Goal: Task Accomplishment & Management: Manage account settings

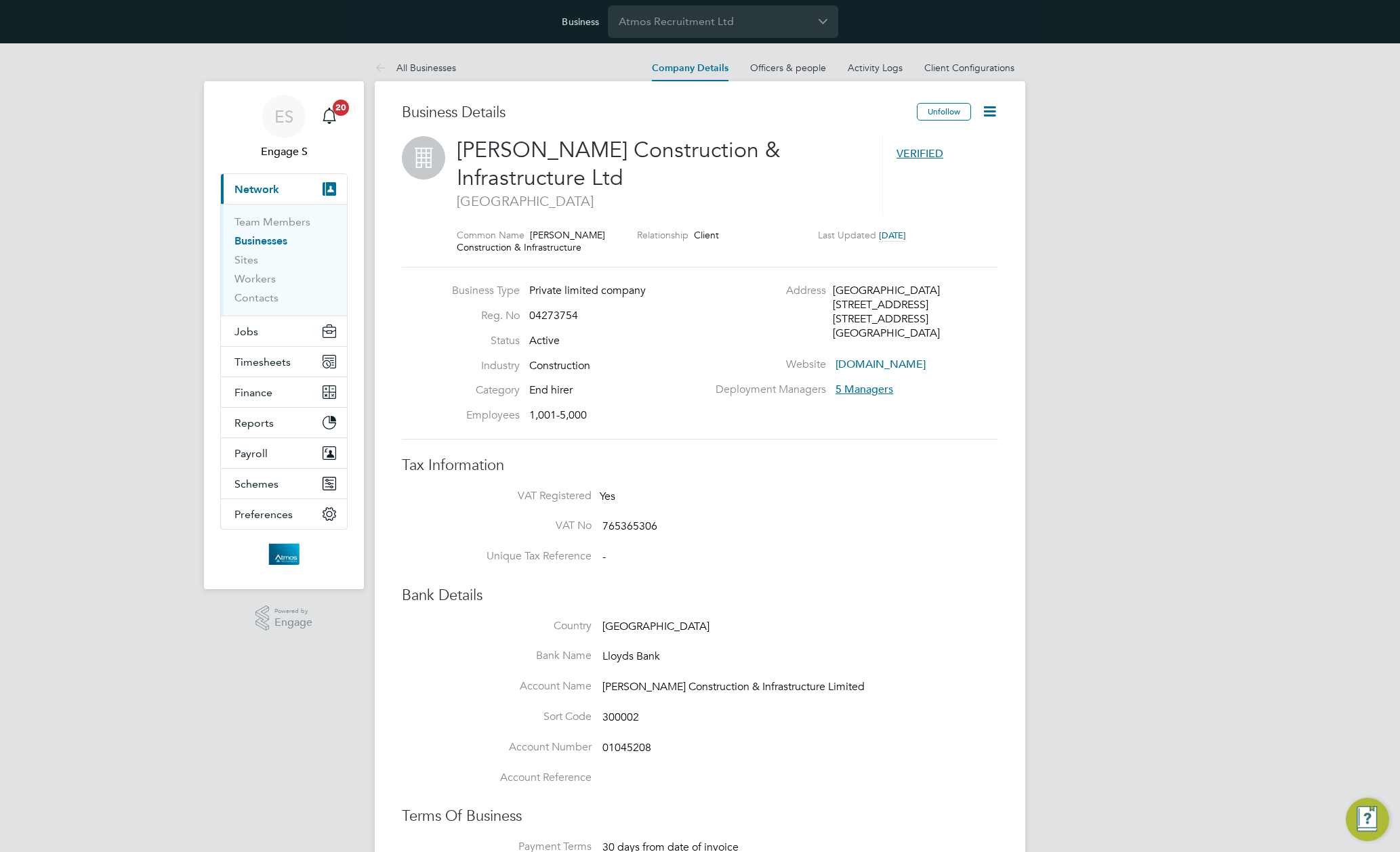
drag, startPoint x: 891, startPoint y: 233, endPoint x: 782, endPoint y: 232, distance: 109.0
click at [782, 232] on div "Common Name Morgan Sindall Construction & Infrastructure Relationship Client La…" at bounding box center [727, 241] width 541 height 24
drag, startPoint x: 797, startPoint y: 230, endPoint x: 966, endPoint y: 242, distance: 169.4
click at [961, 243] on div "Common Name Morgan Sindall Construction & Infrastructure Relationship Client La…" at bounding box center [727, 241] width 541 height 24
click at [987, 113] on icon at bounding box center [990, 112] width 17 height 17
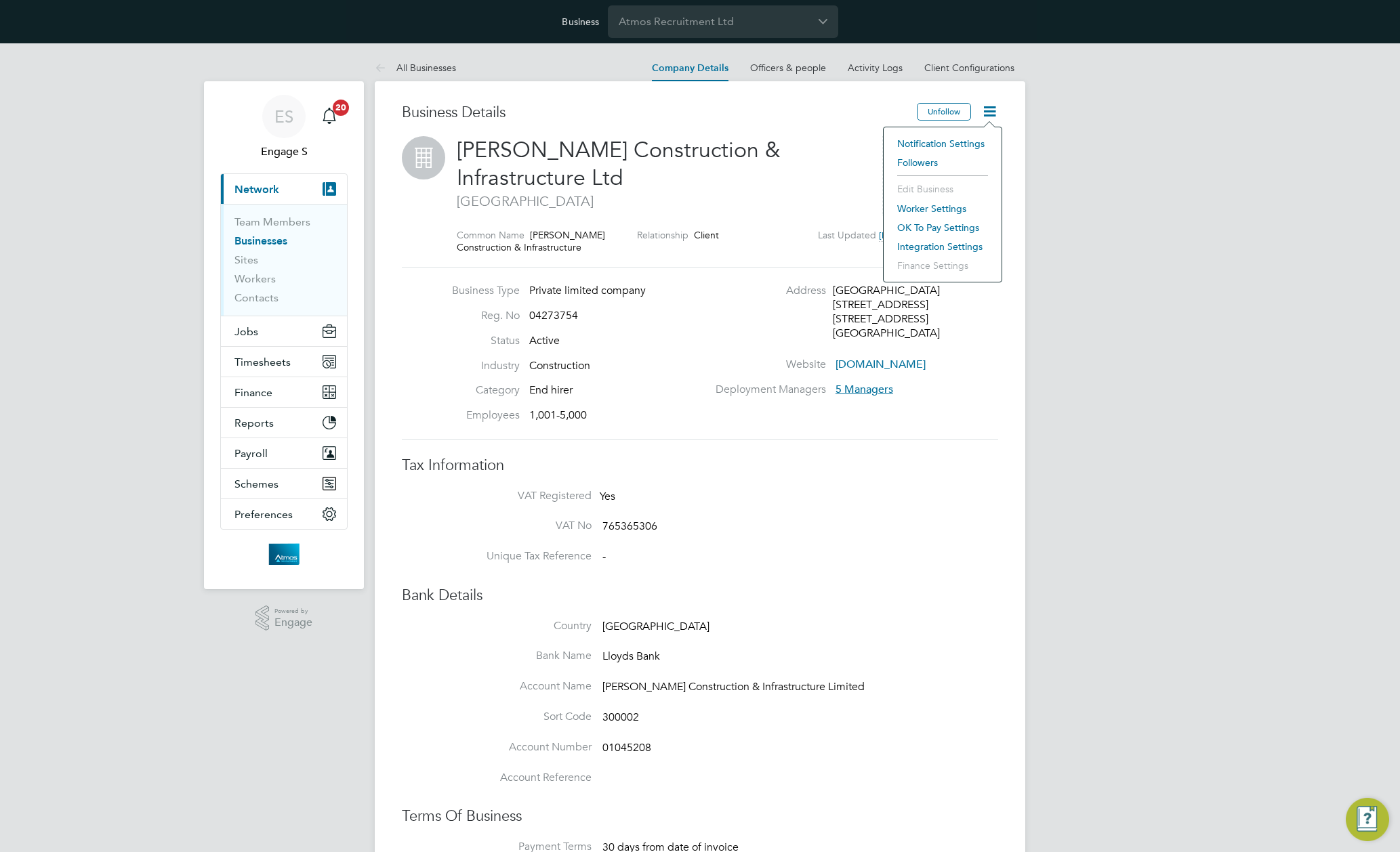
click at [931, 144] on li "Notification Settings" at bounding box center [942, 144] width 104 height 19
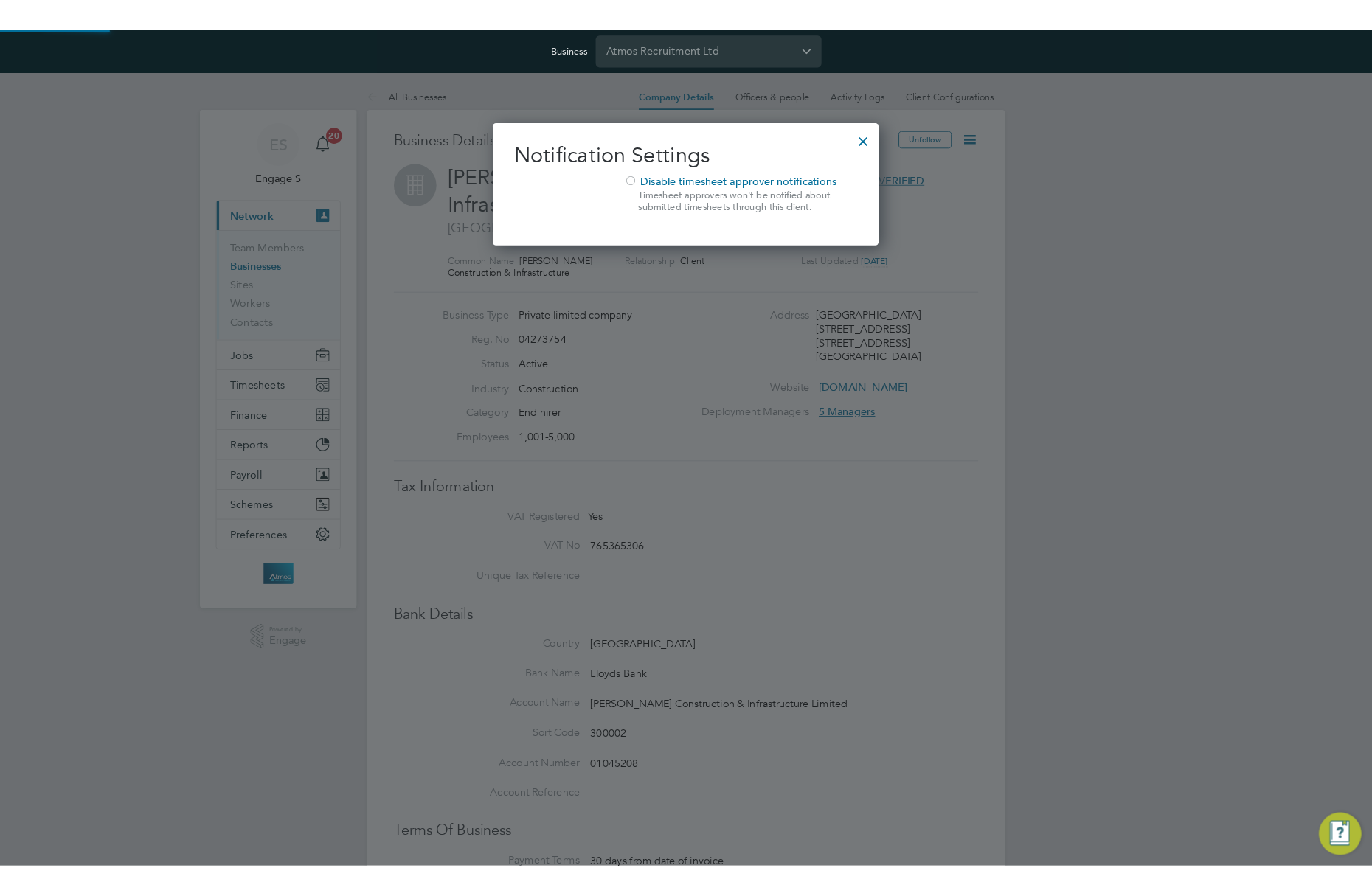
scroll to position [137, 429]
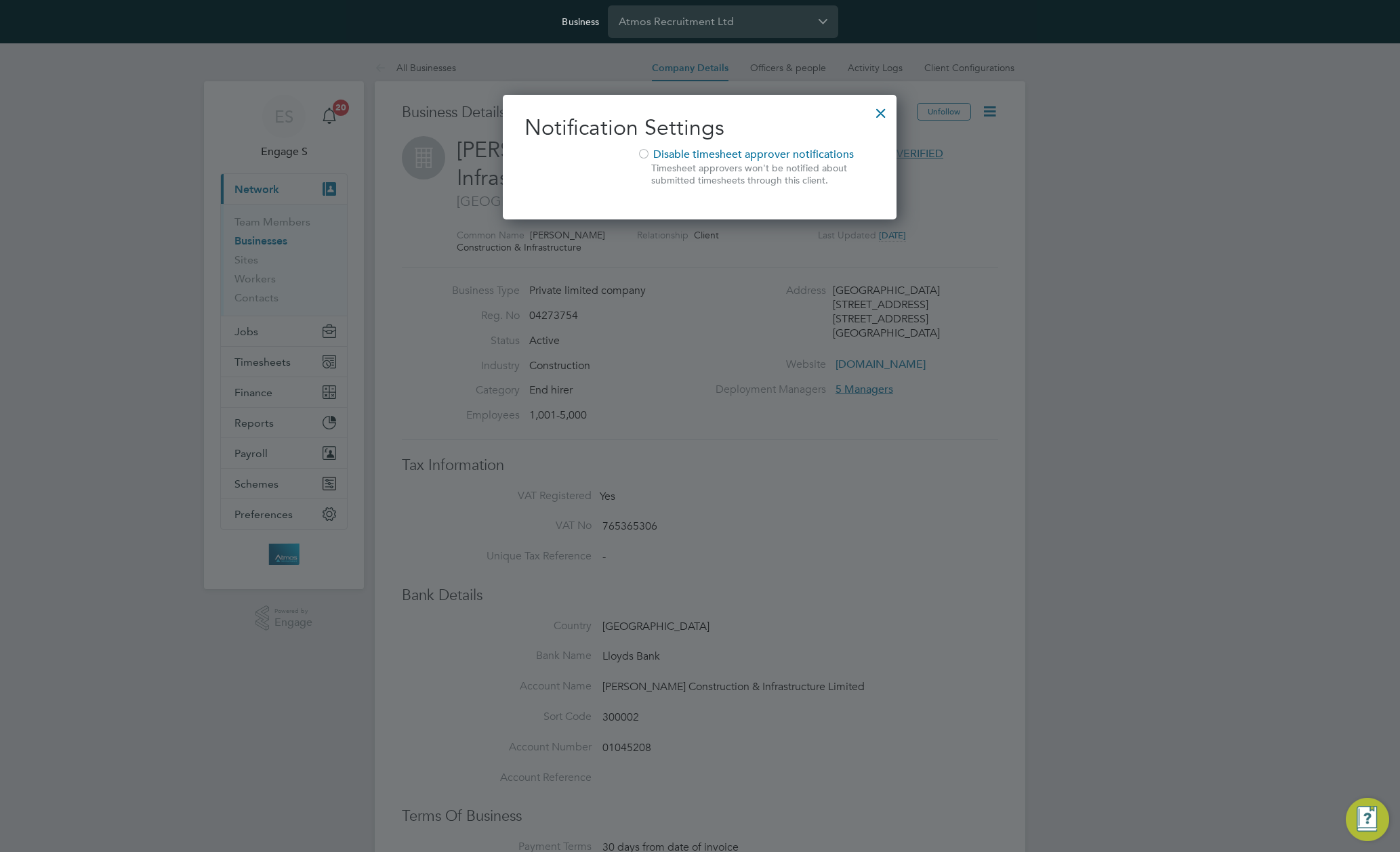
drag, startPoint x: 645, startPoint y: 148, endPoint x: 648, endPoint y: 154, distance: 6.7
click at [647, 151] on div at bounding box center [643, 155] width 13 height 13
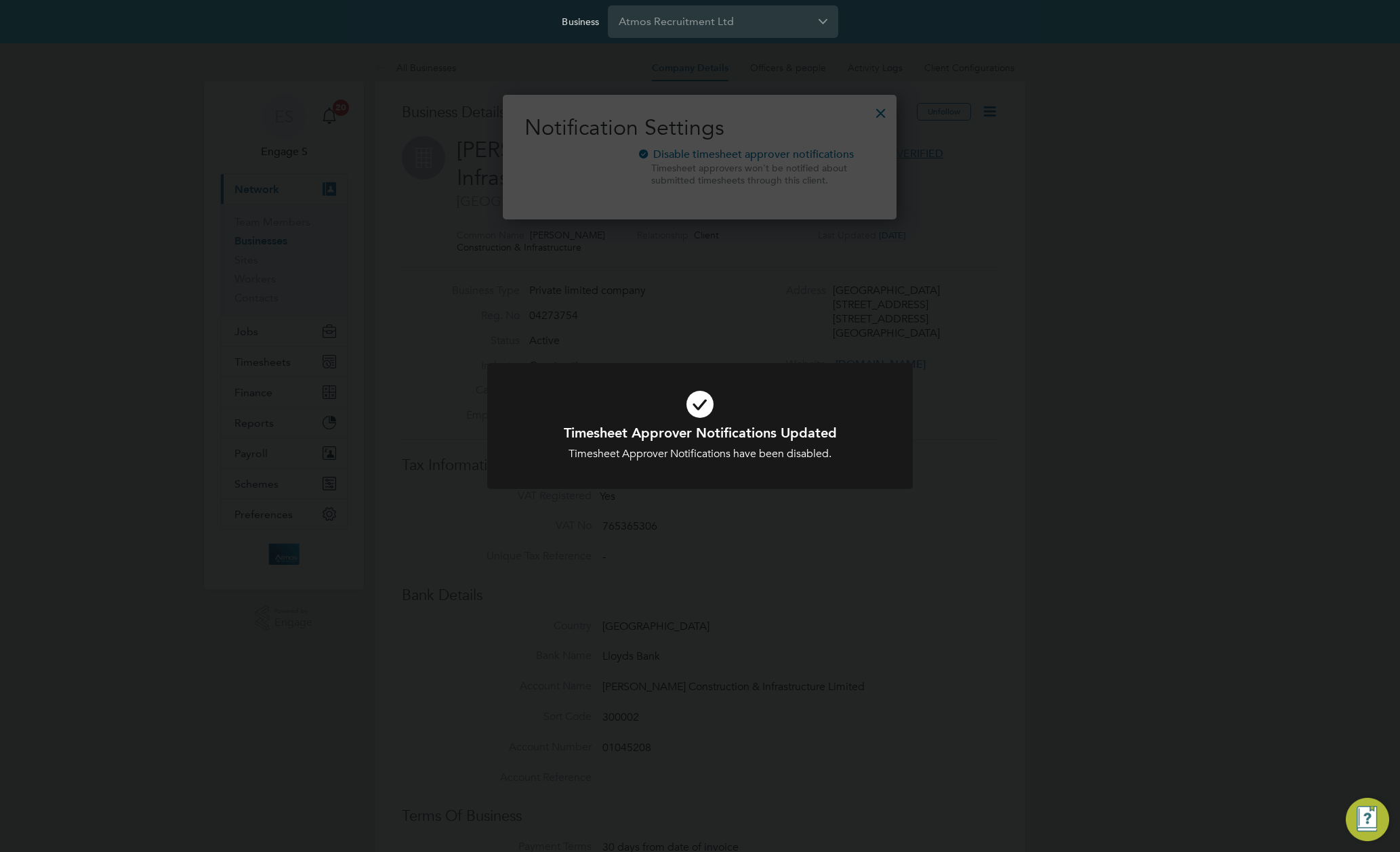
click at [767, 288] on div "Timesheet Approver Notifications Updated Timesheet Approver Notifications have …" at bounding box center [700, 426] width 1400 height 852
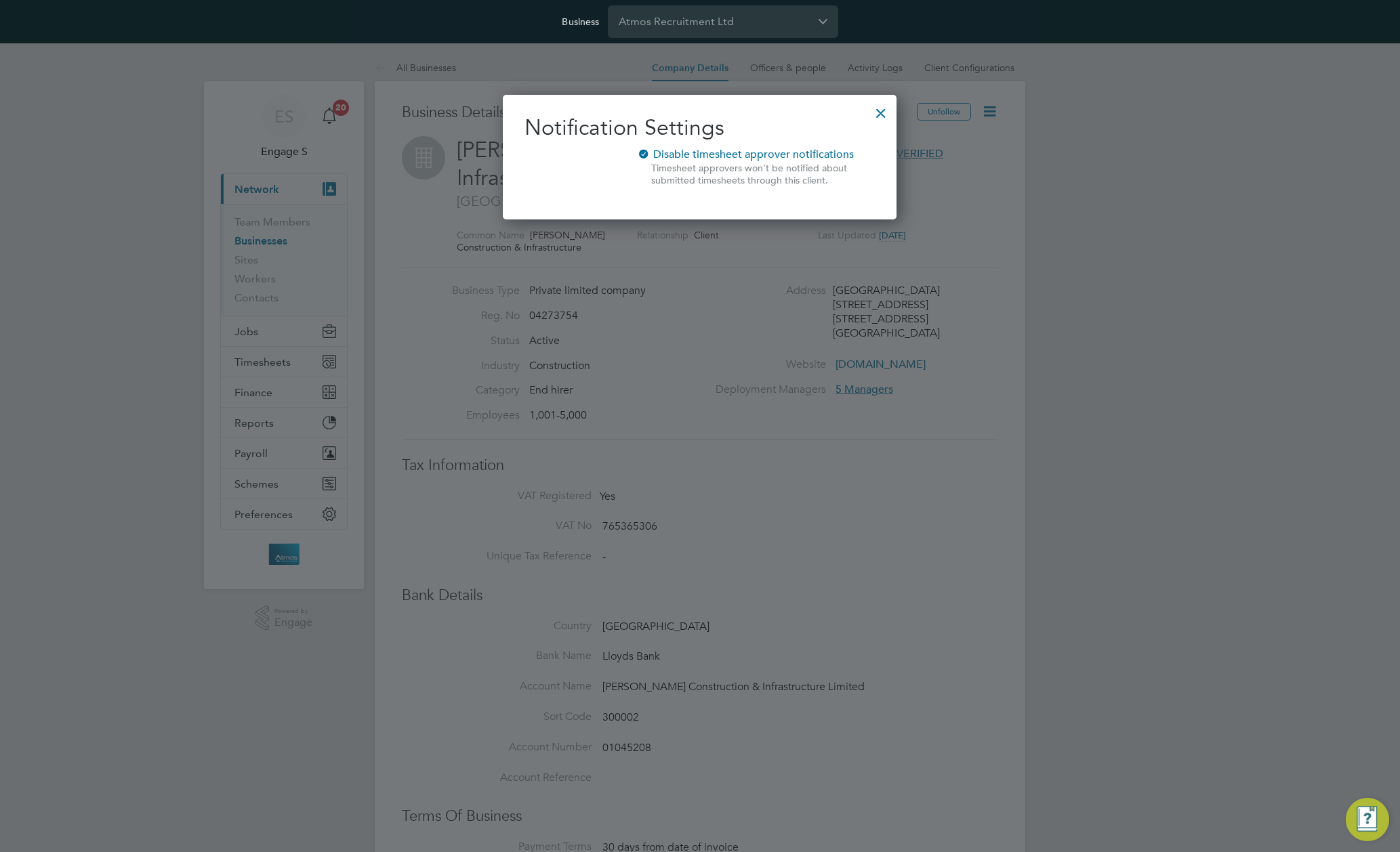
drag, startPoint x: 885, startPoint y: 130, endPoint x: 885, endPoint y: 120, distance: 10.0
click at [885, 129] on div "Notification Settings Disable timesheet approver notifications Timesheet approv…" at bounding box center [699, 157] width 394 height 125
click at [880, 106] on div at bounding box center [881, 109] width 24 height 24
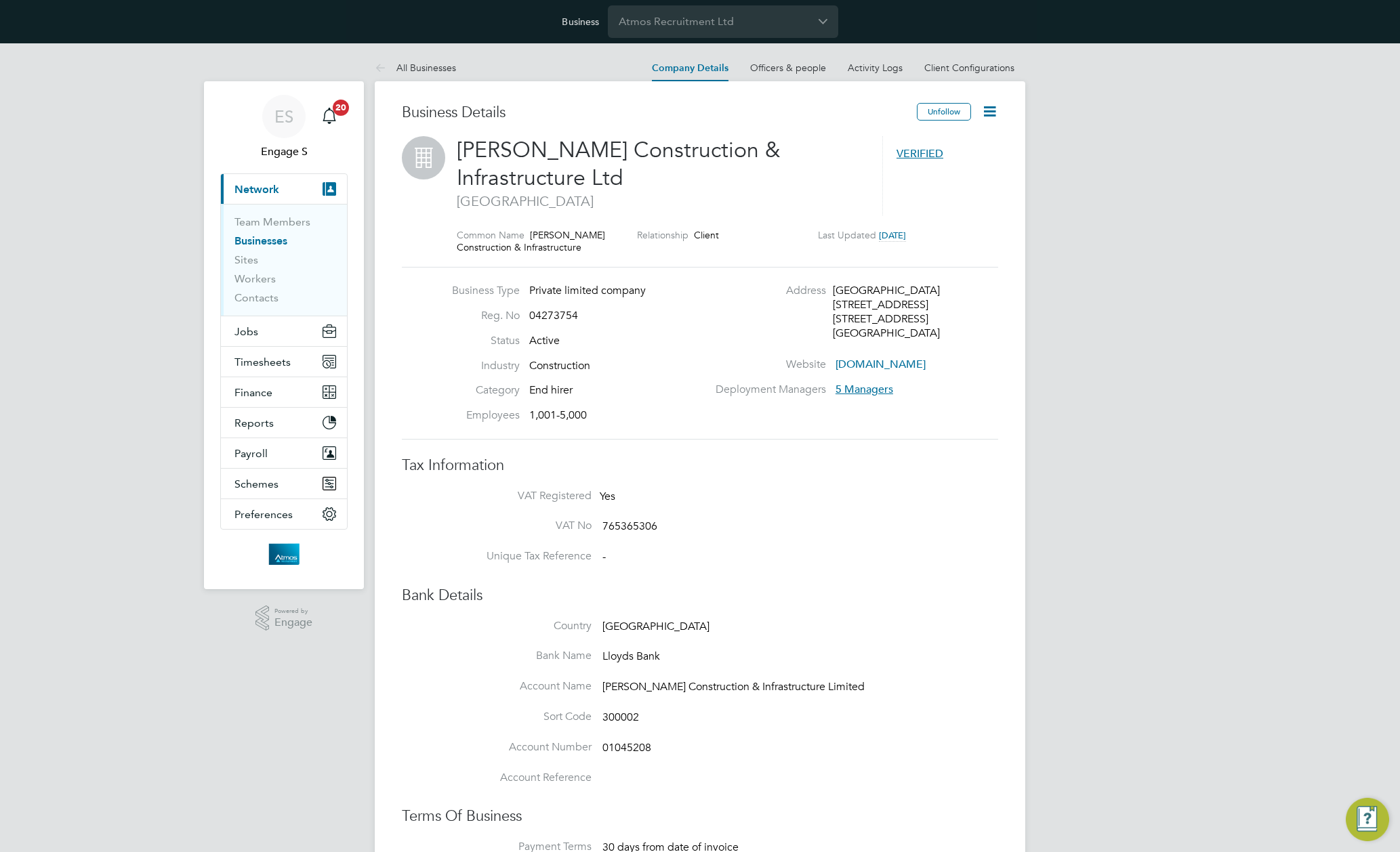
click at [994, 113] on icon at bounding box center [990, 112] width 17 height 17
click at [984, 321] on div "Address Kent House 14-17 Market Place London, W1W 8AJ United Kingdom" at bounding box center [858, 315] width 291 height 63
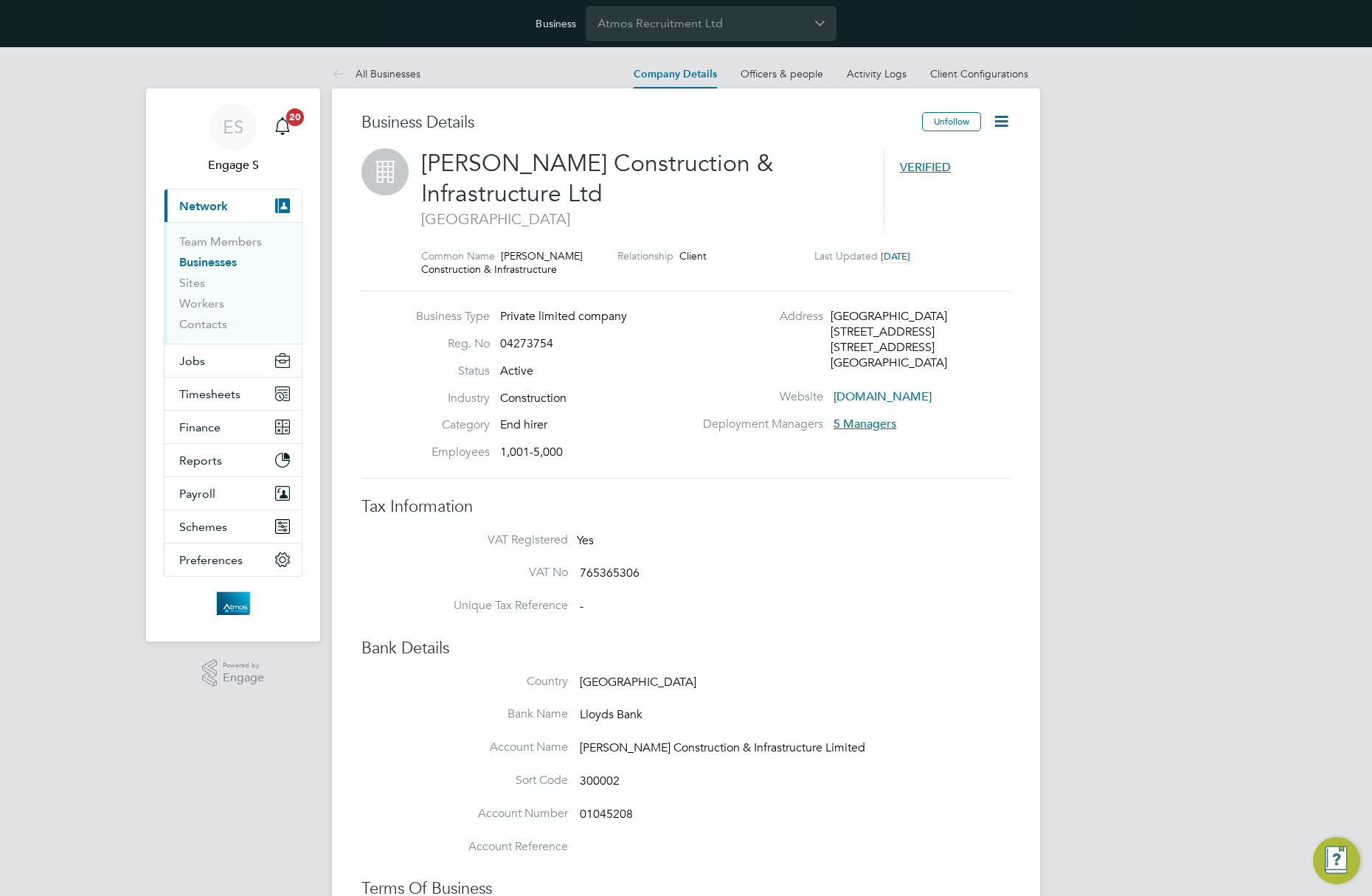
click at [958, 207] on div "VERIFIED" at bounding box center [947, 191] width 126 height 86
drag, startPoint x: 788, startPoint y: 111, endPoint x: 810, endPoint y: 16, distance: 97.5
click at [790, 107] on div "Business Details Unfollow Morgan Sindall Construction & Infrastructure Ltd Lond…" at bounding box center [686, 888] width 708 height 1599
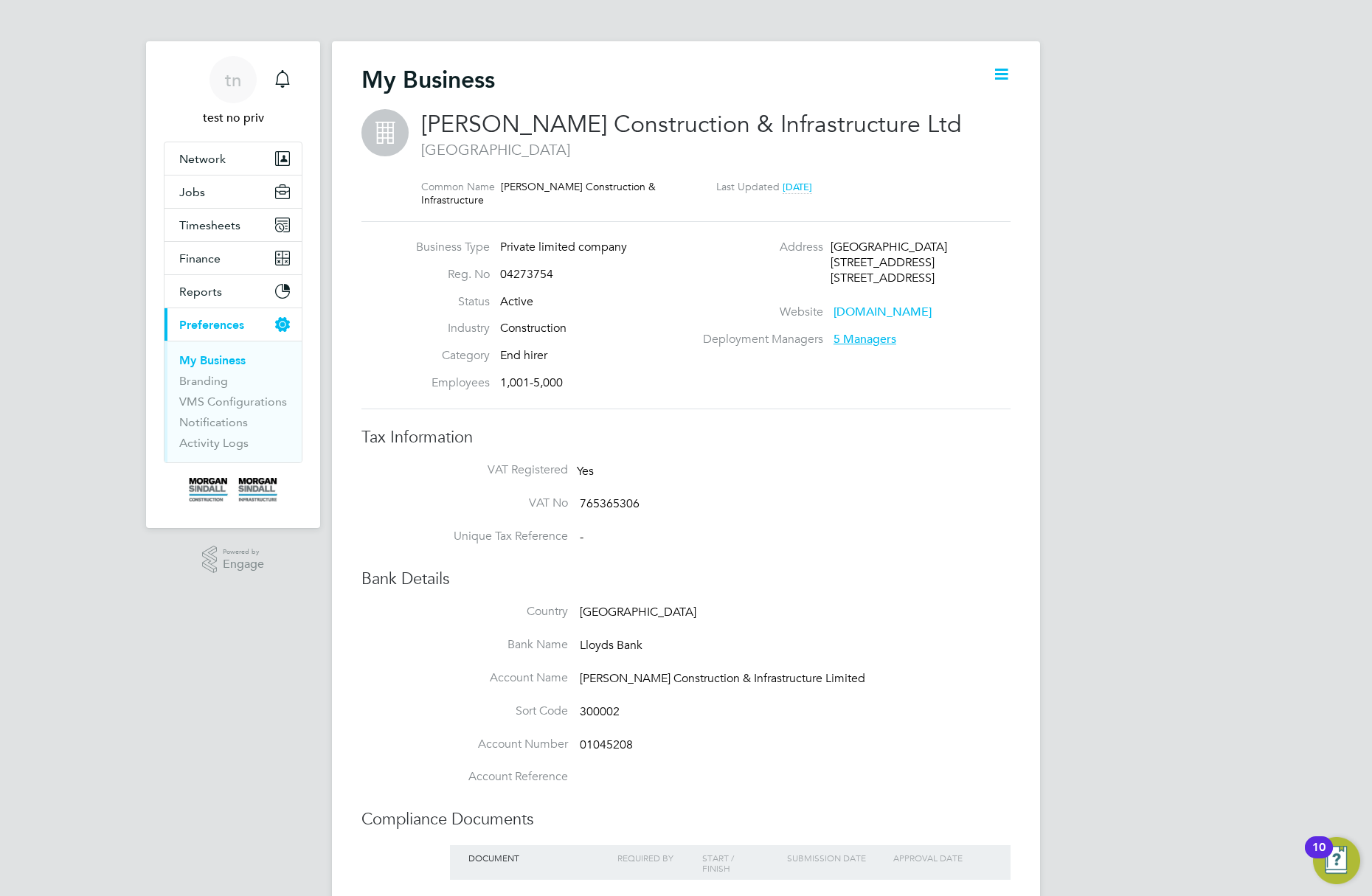
scroll to position [15, 63]
click at [704, 208] on div "[PERSON_NAME] Construction & Infrastructure Ltd London Common Name [PERSON_NAME…" at bounding box center [716, 165] width 589 height 112
click at [875, 335] on span "5 Managers" at bounding box center [865, 339] width 62 height 15
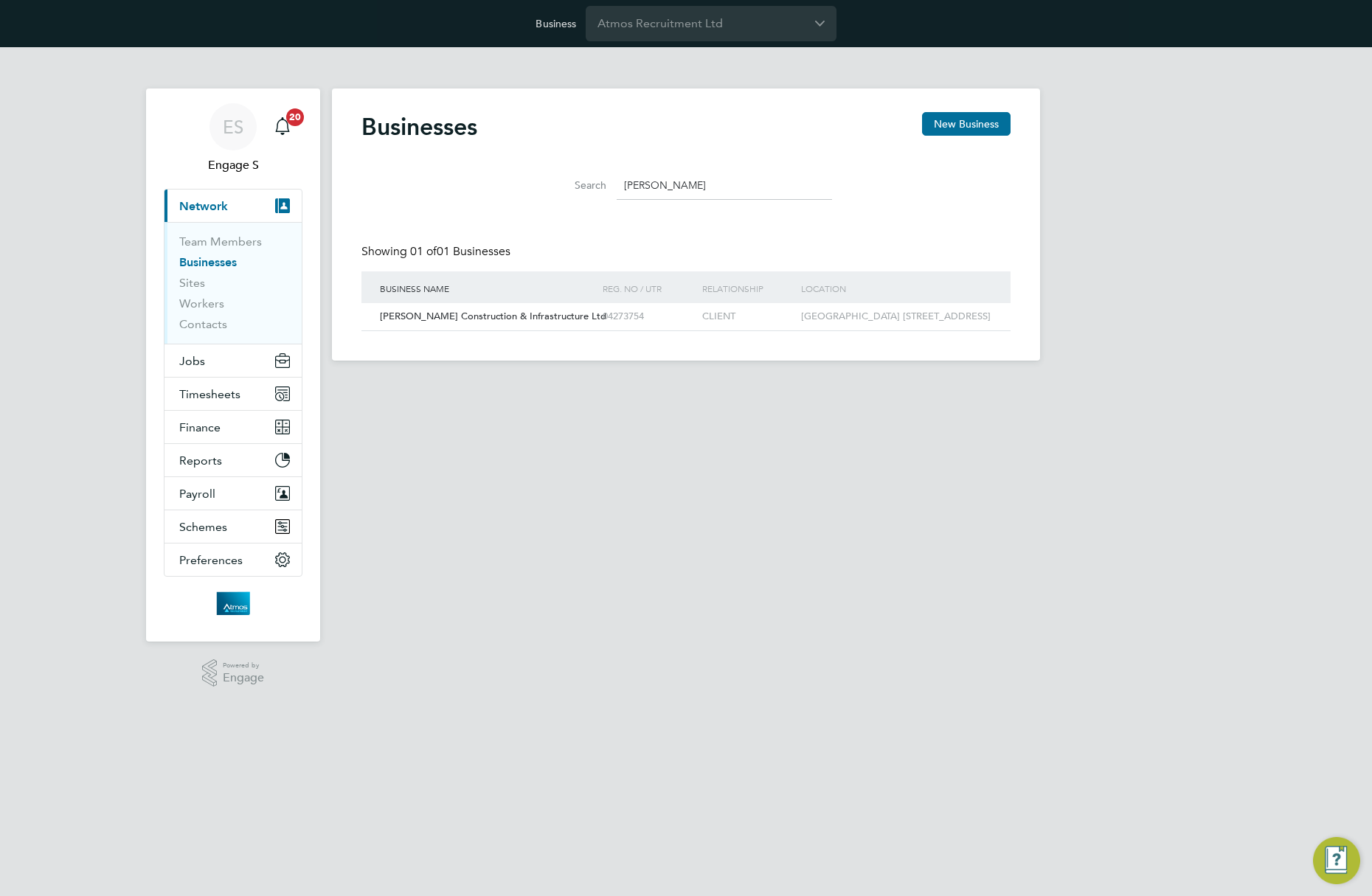
scroll to position [28, 224]
click at [677, 186] on input "morgan" at bounding box center [724, 186] width 216 height 29
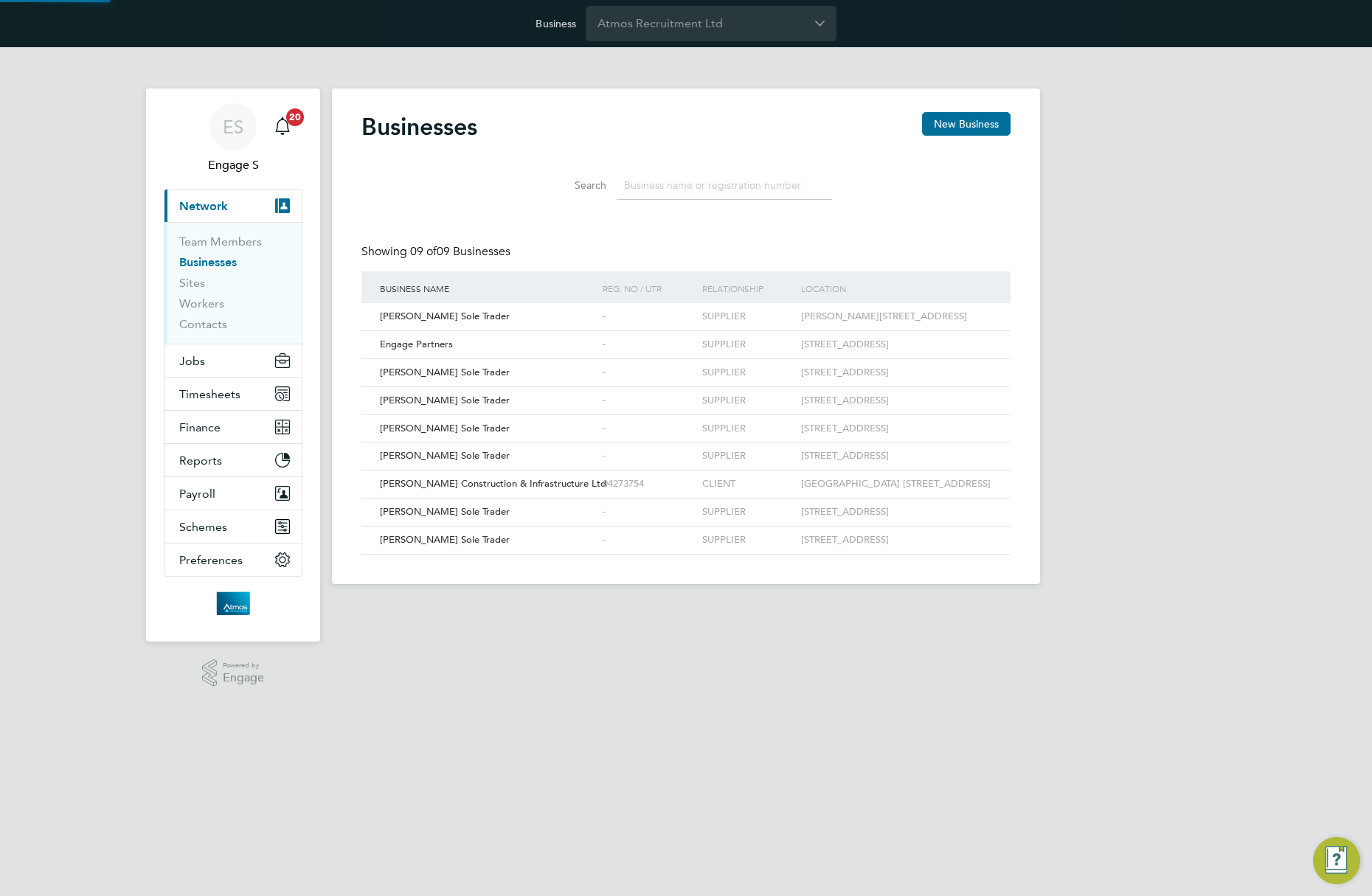
scroll to position [0, 0]
click at [246, 239] on link "Team Members" at bounding box center [221, 241] width 83 height 14
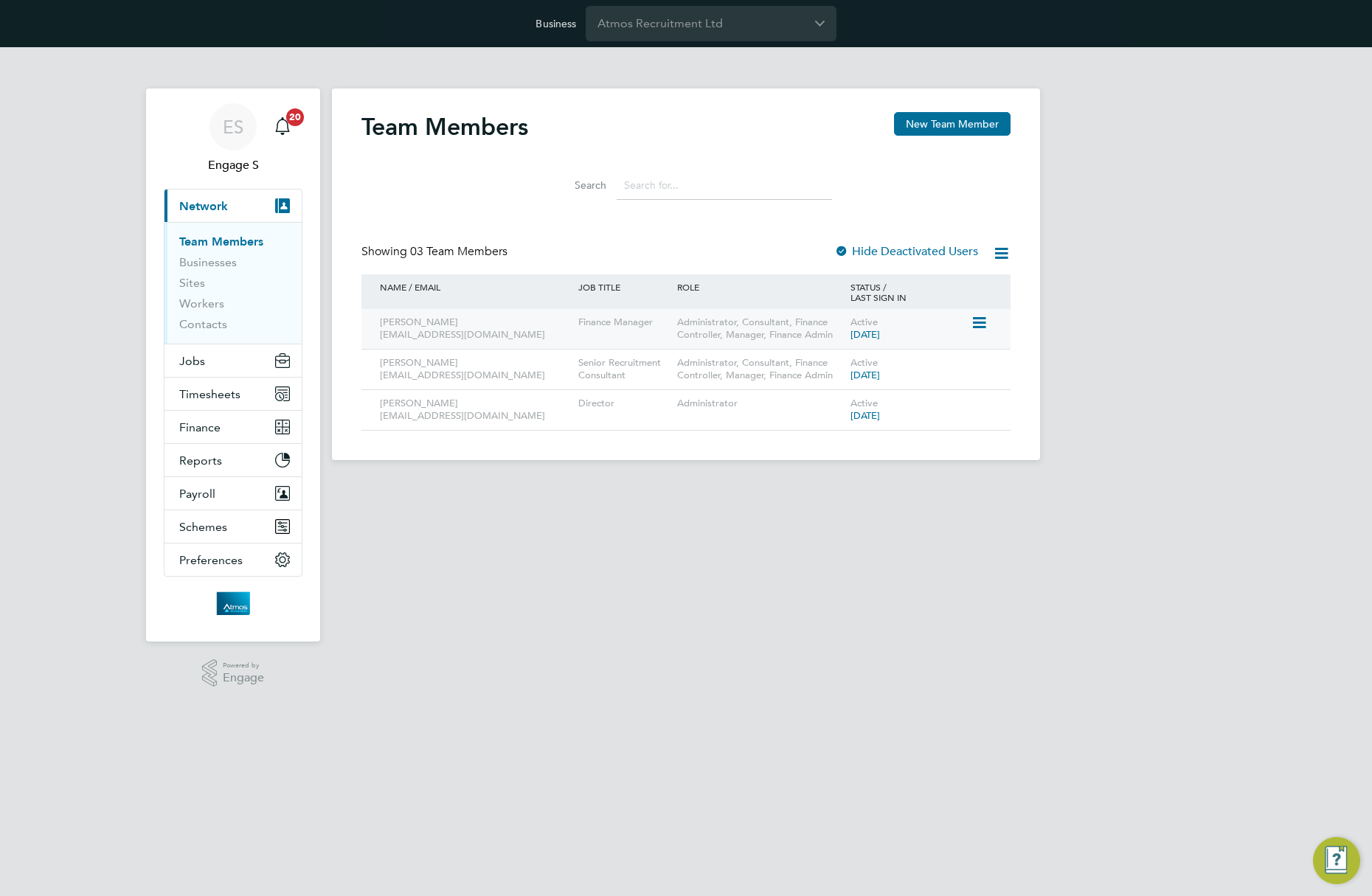
click at [982, 327] on icon at bounding box center [978, 322] width 15 height 18
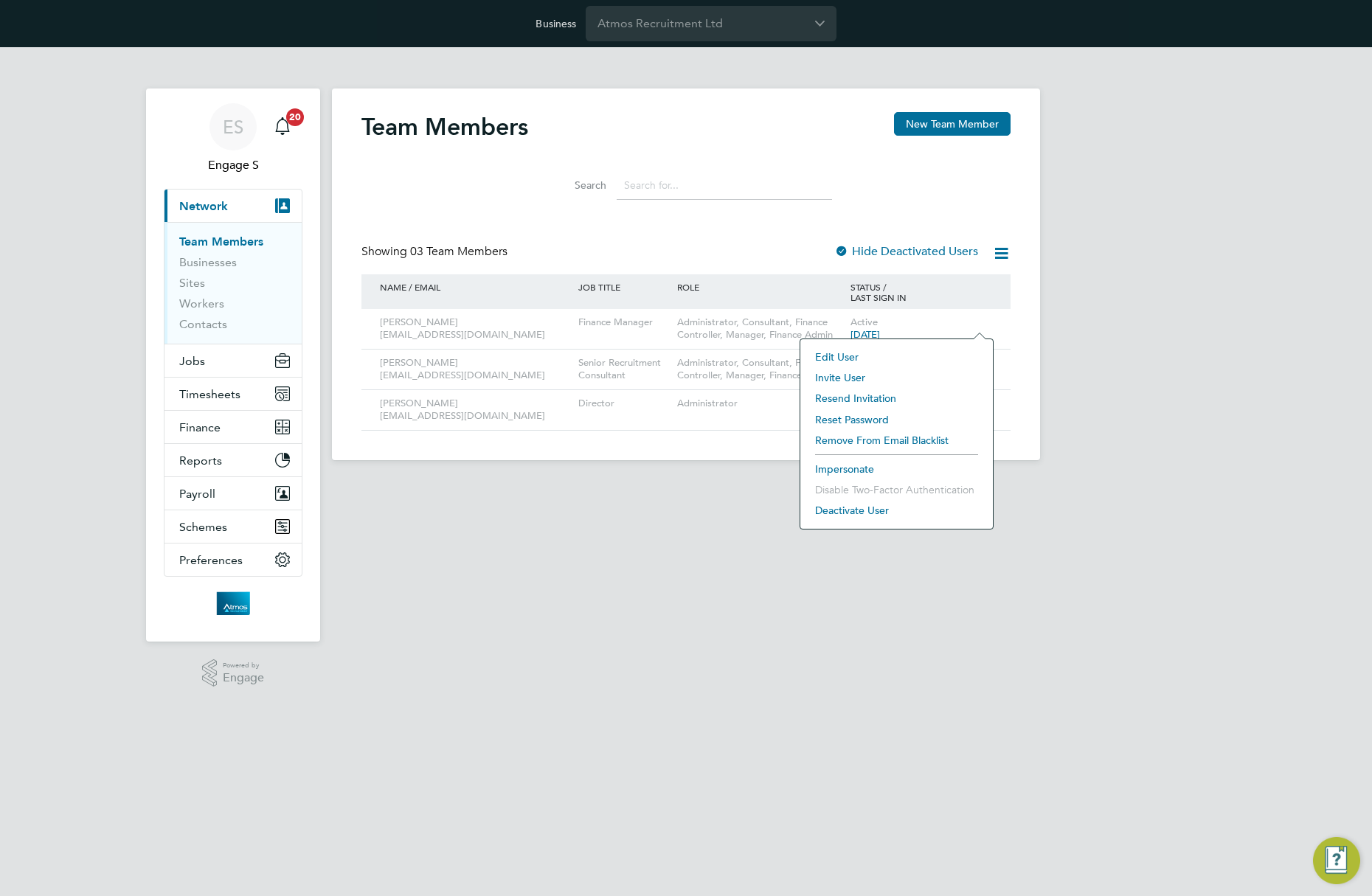
click at [859, 464] on li "Impersonate" at bounding box center [897, 469] width 178 height 21
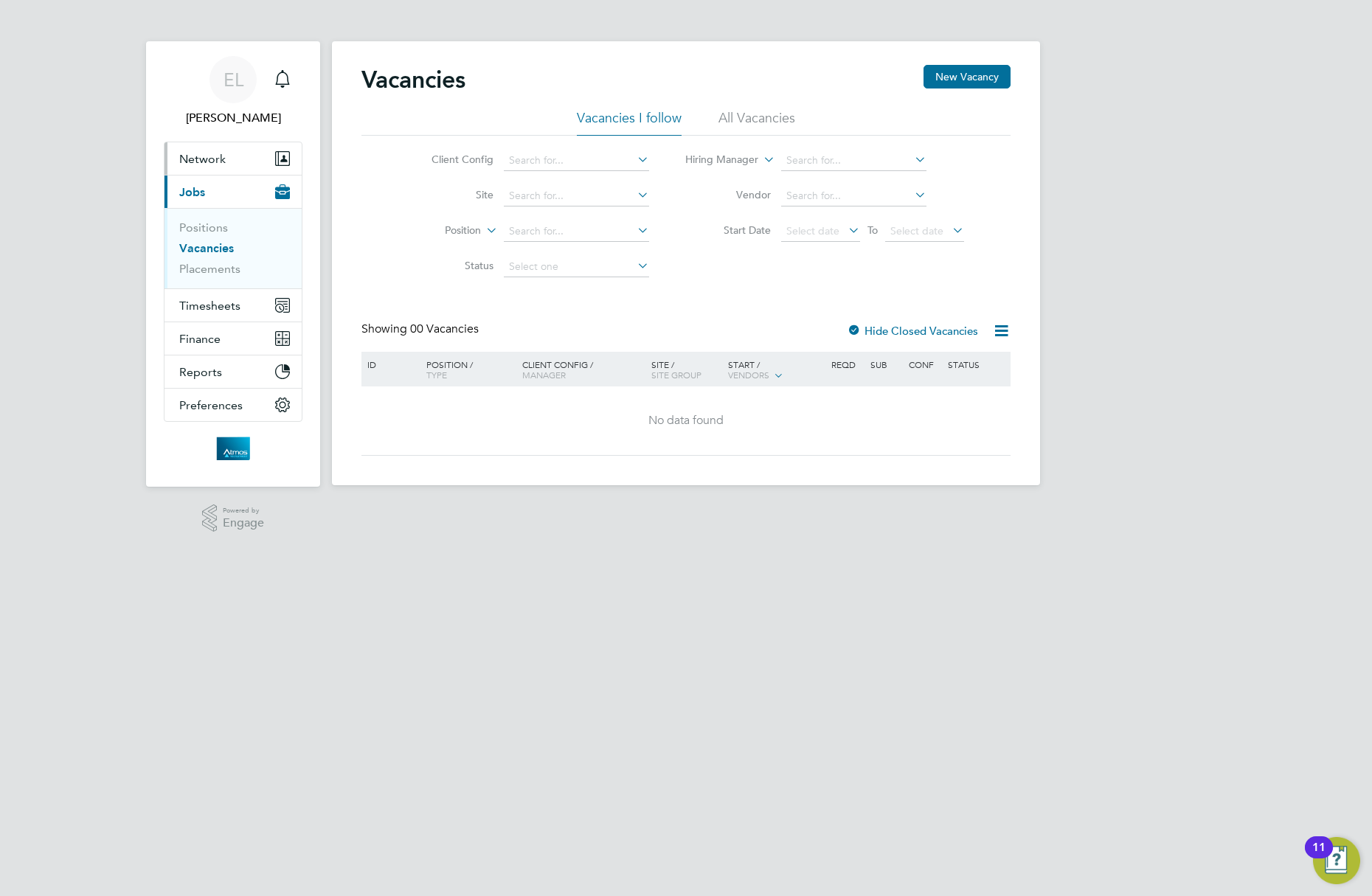
click at [202, 160] on span "Network" at bounding box center [203, 159] width 46 height 14
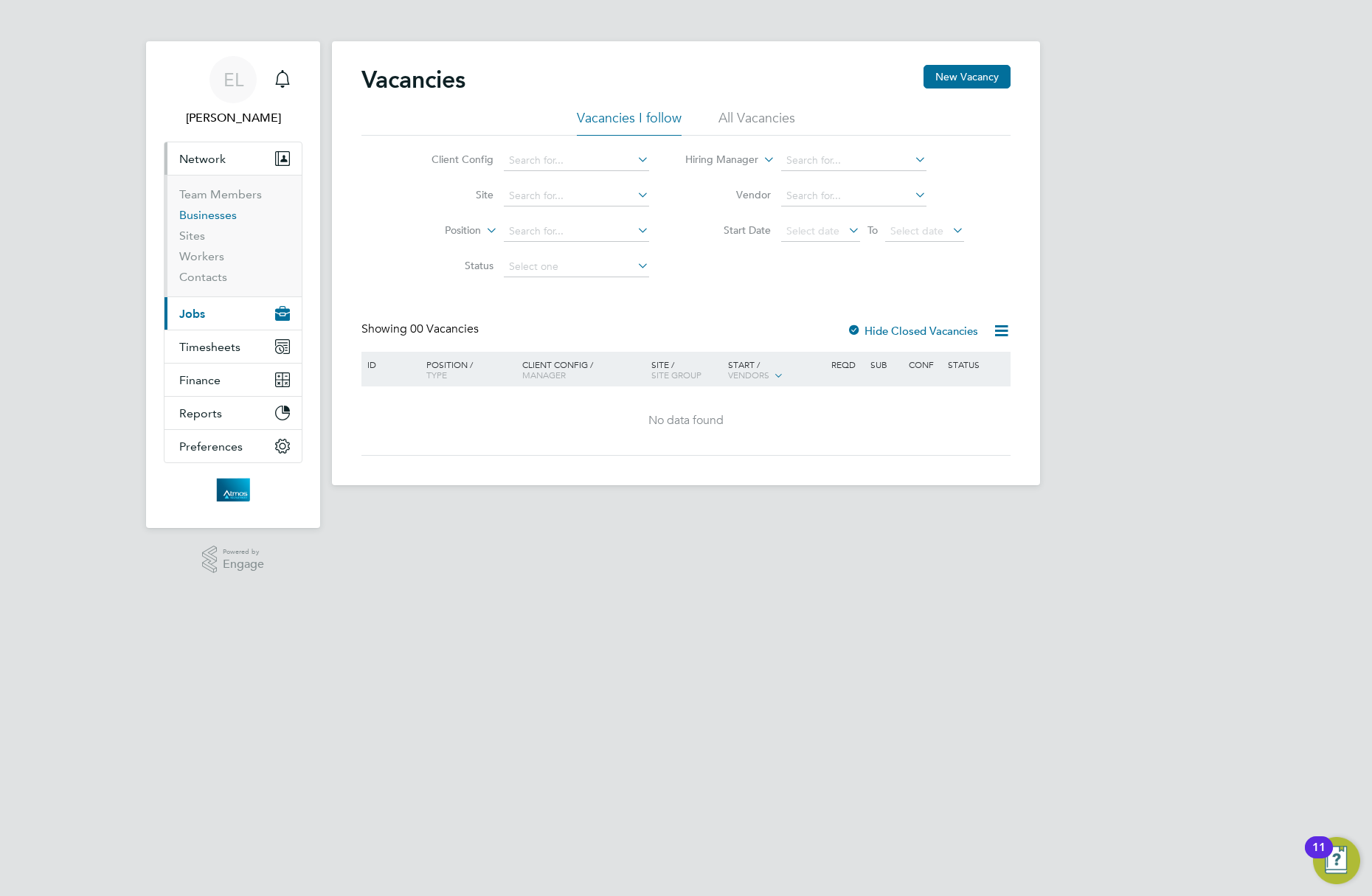
click at [221, 212] on link "Businesses" at bounding box center [208, 215] width 57 height 14
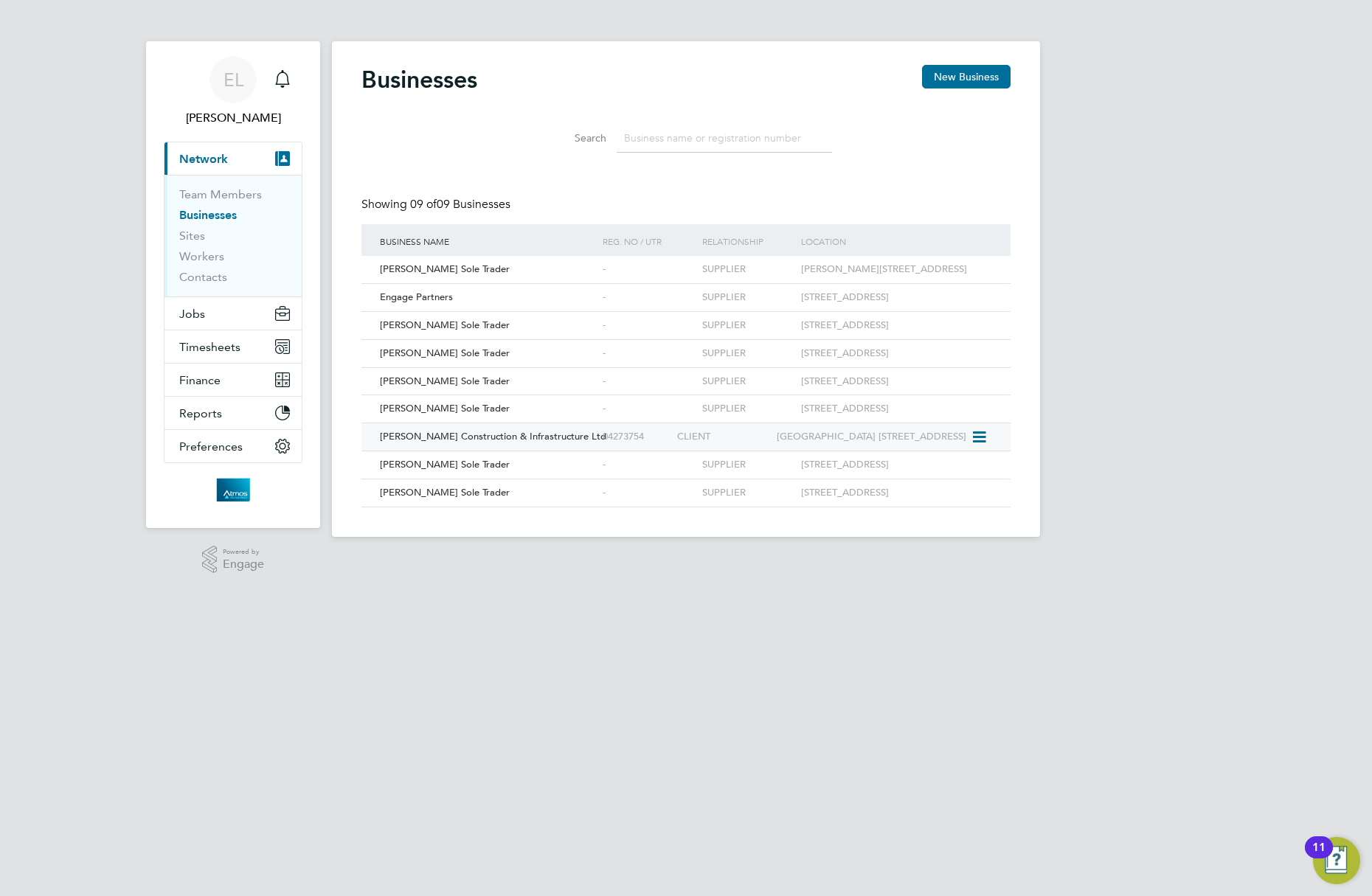
click at [724, 451] on div "CLIENT" at bounding box center [724, 437] width 99 height 27
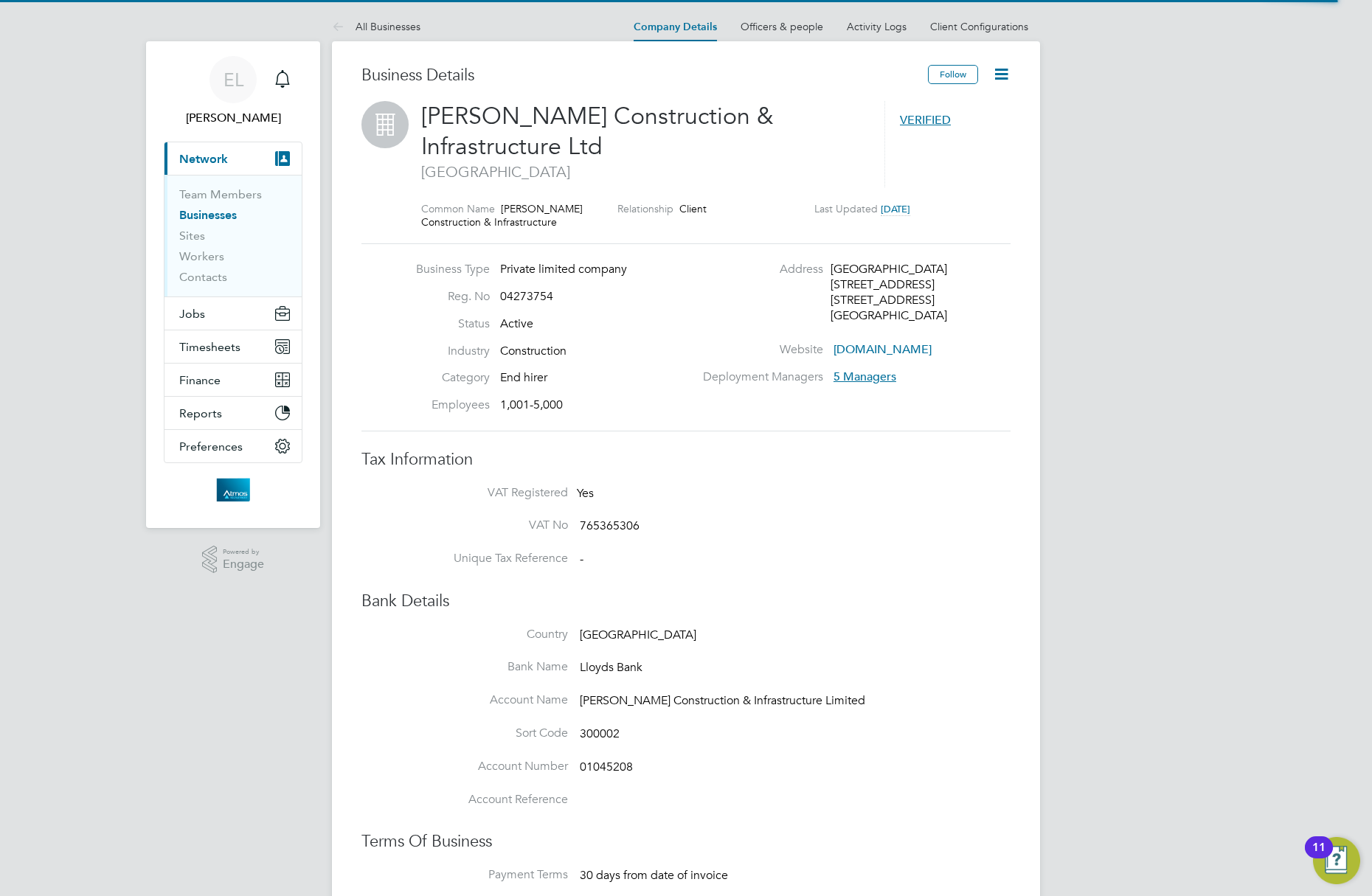
click at [867, 379] on span "5 Managers" at bounding box center [865, 376] width 62 height 15
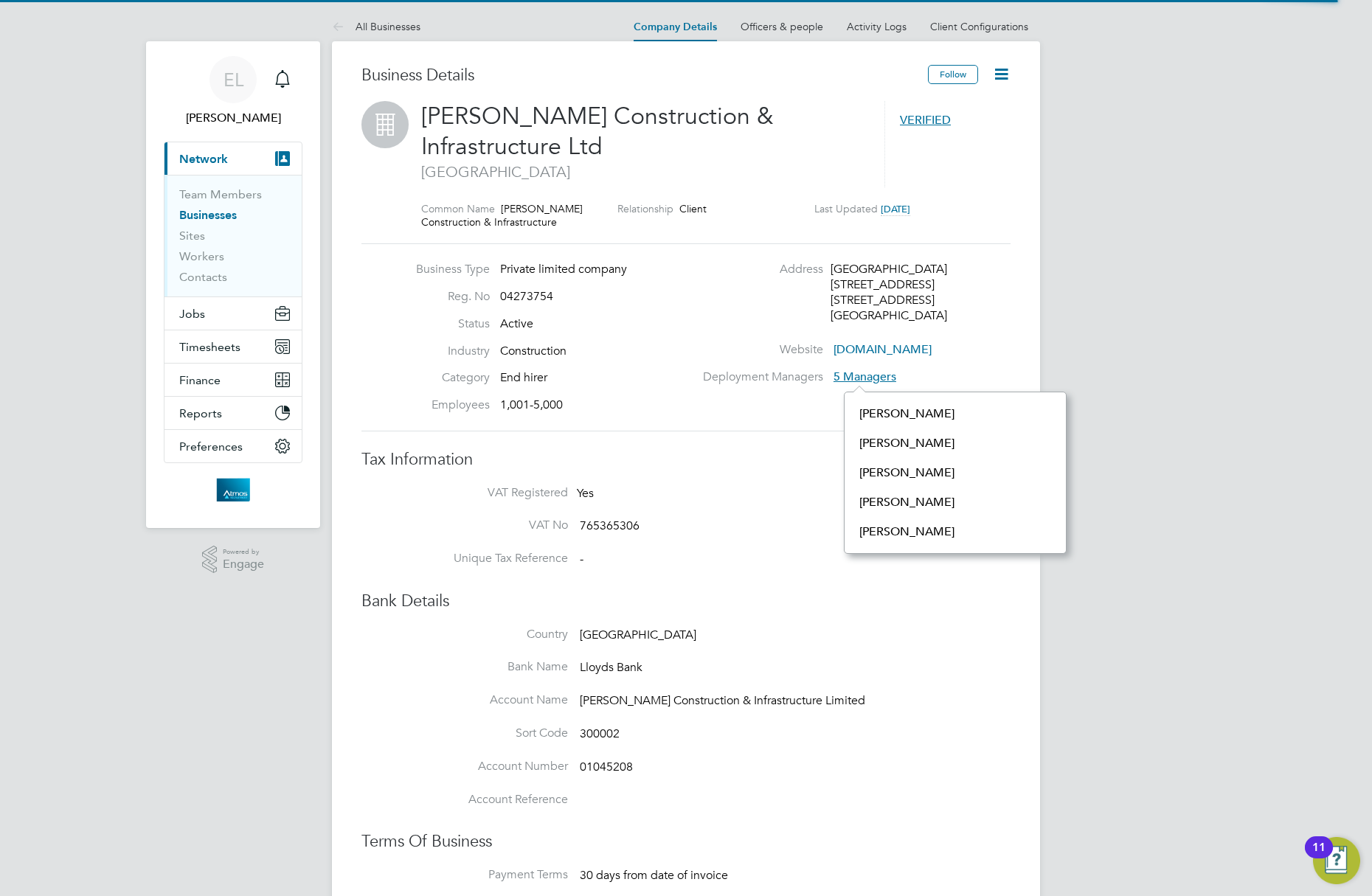
scroll to position [162, 222]
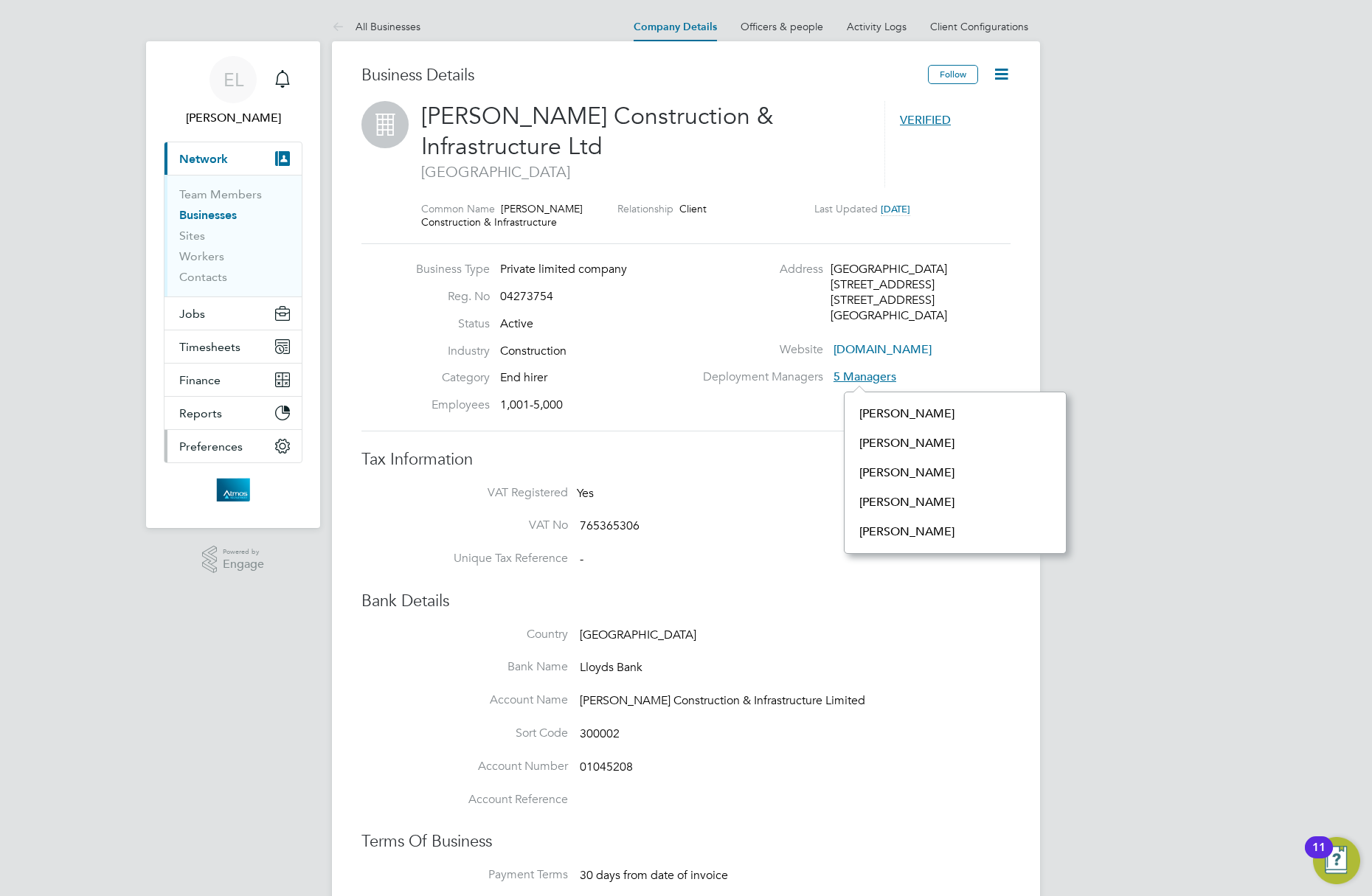
click at [228, 448] on span "Preferences" at bounding box center [211, 446] width 63 height 14
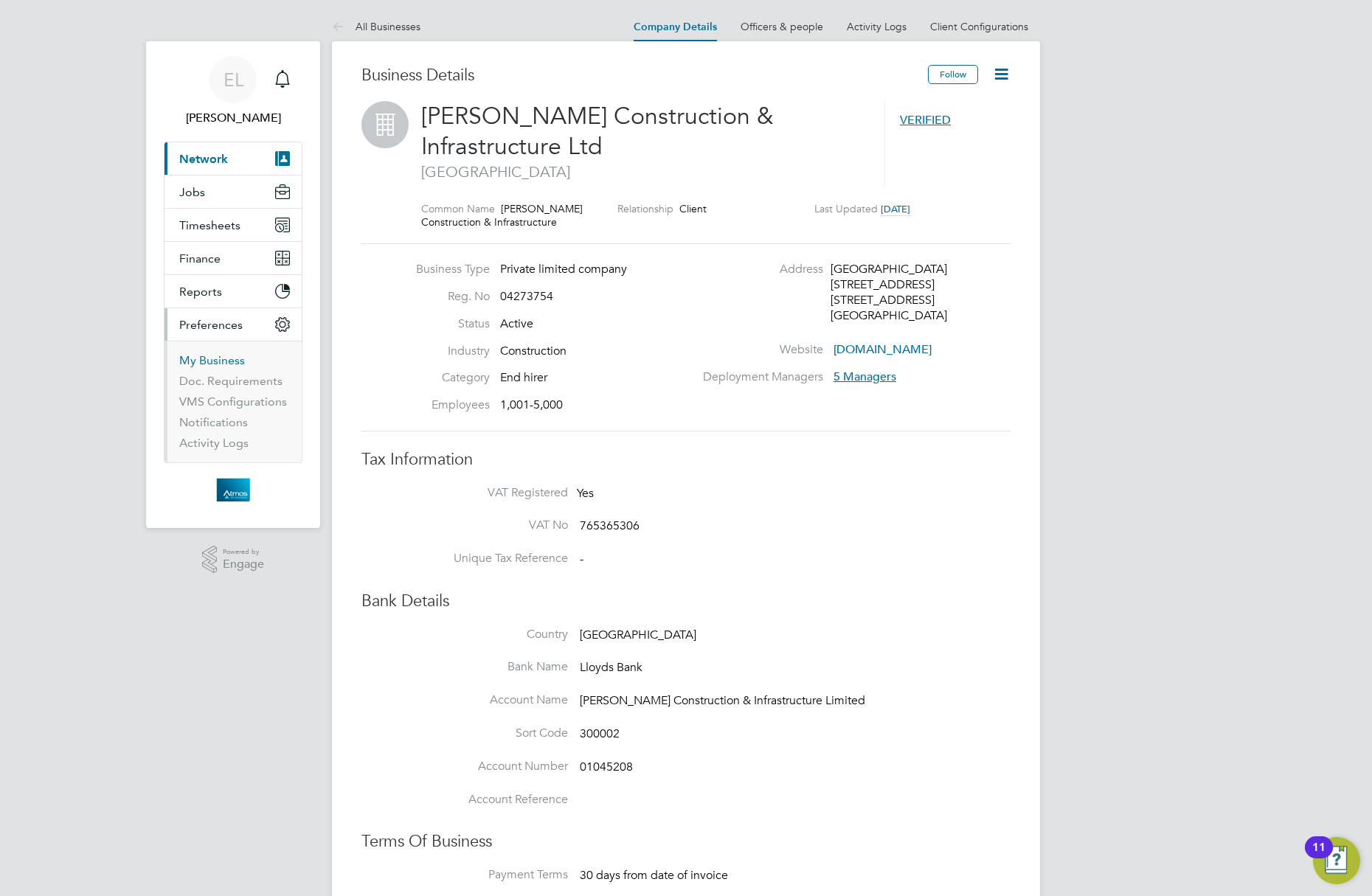
click at [215, 363] on link "My Business" at bounding box center [212, 360] width 66 height 14
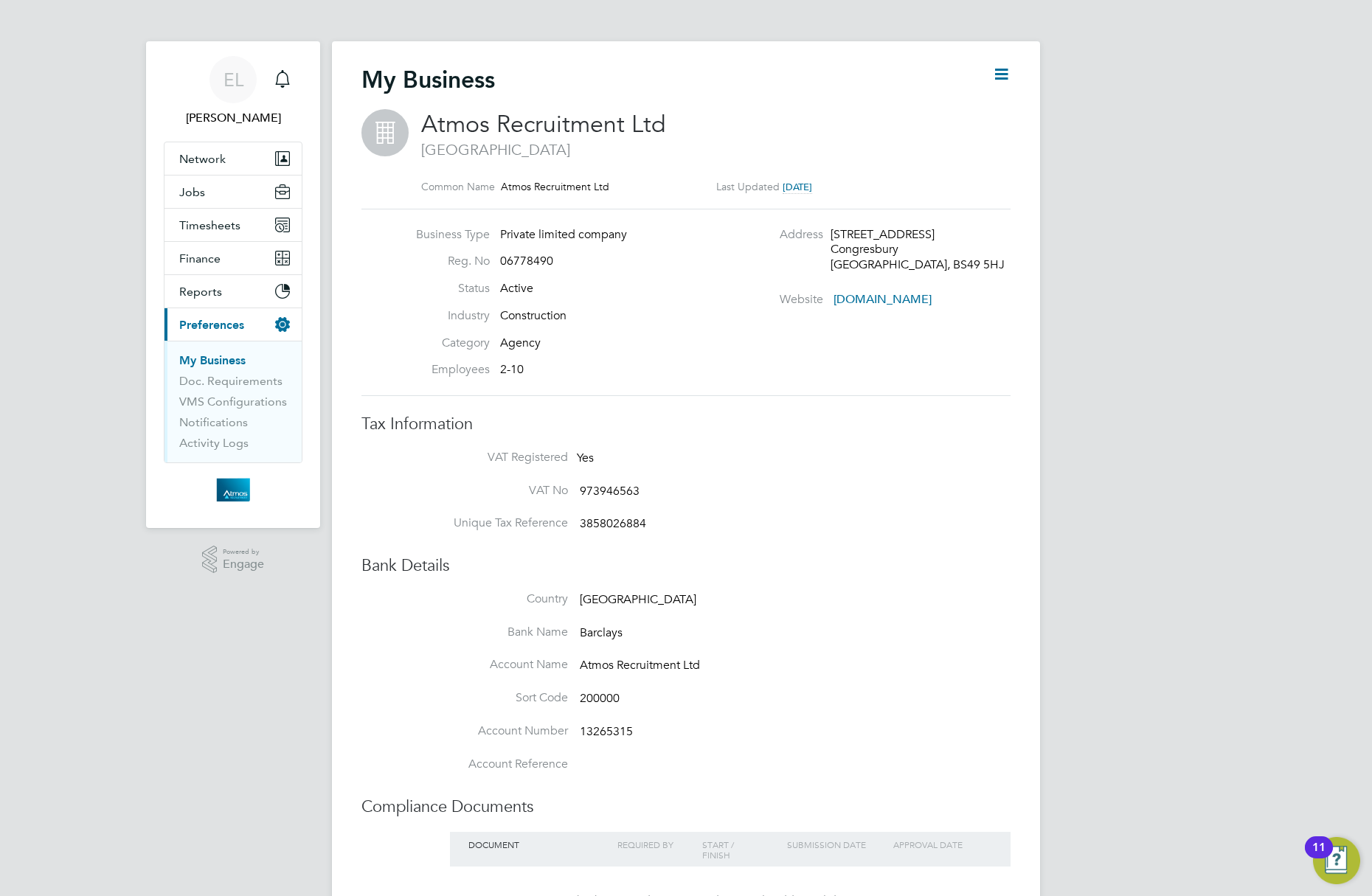
click at [766, 342] on div "Business Type Private limited company Reg. No 06778490 Status Active Industry C…" at bounding box center [686, 303] width 661 height 151
drag, startPoint x: 831, startPoint y: 322, endPoint x: 819, endPoint y: 345, distance: 25.9
click at [790, 370] on div "Business Type Private limited company Reg. No 06778490 Status Active Industry C…" at bounding box center [686, 303] width 661 height 151
click at [1005, 78] on icon at bounding box center [1002, 74] width 19 height 19
drag, startPoint x: 979, startPoint y: 111, endPoint x: 968, endPoint y: 133, distance: 24.6
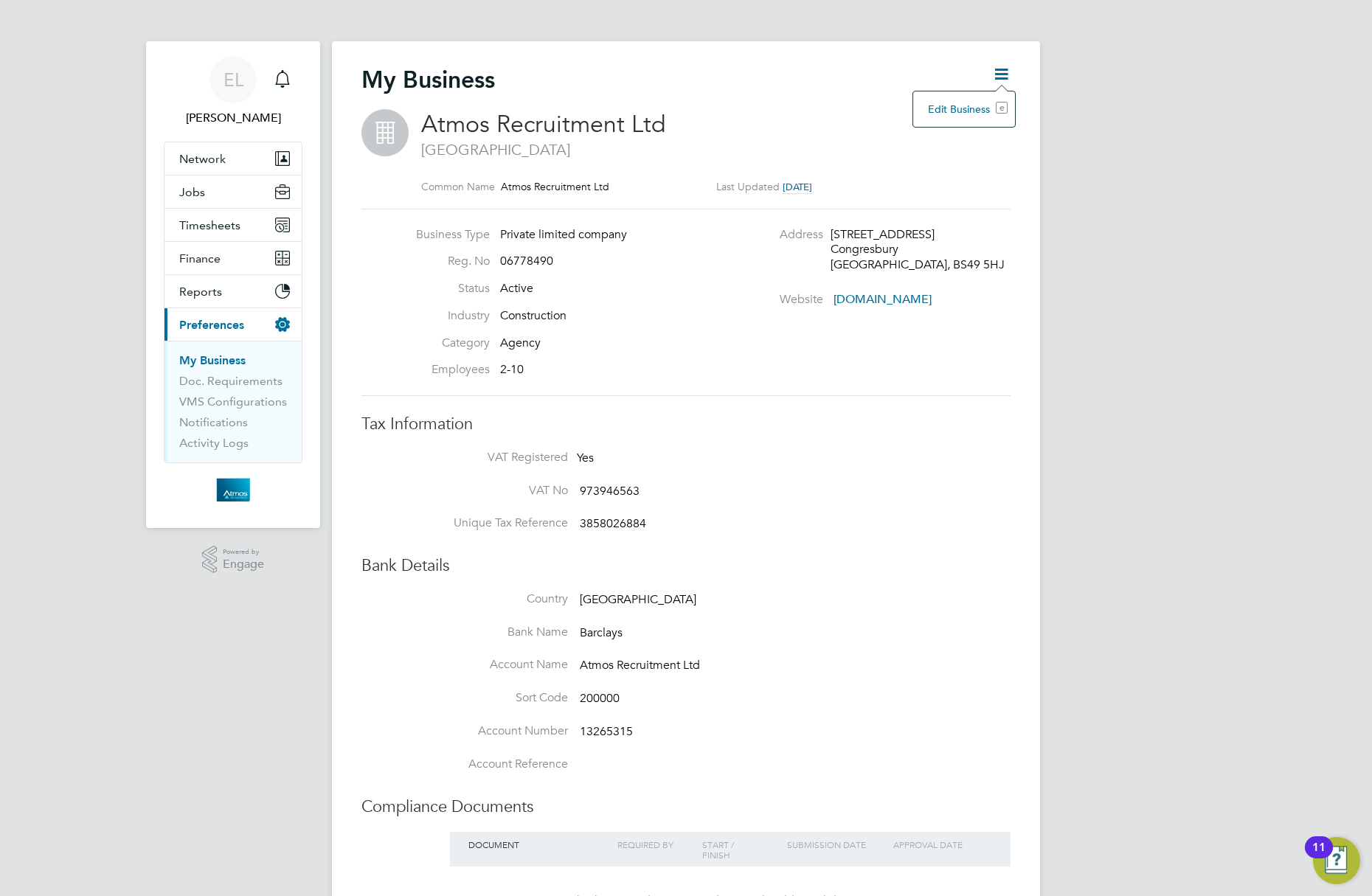
click at [979, 112] on li "Edit Business e" at bounding box center [964, 109] width 87 height 21
type input "[GEOGRAPHIC_DATA]"
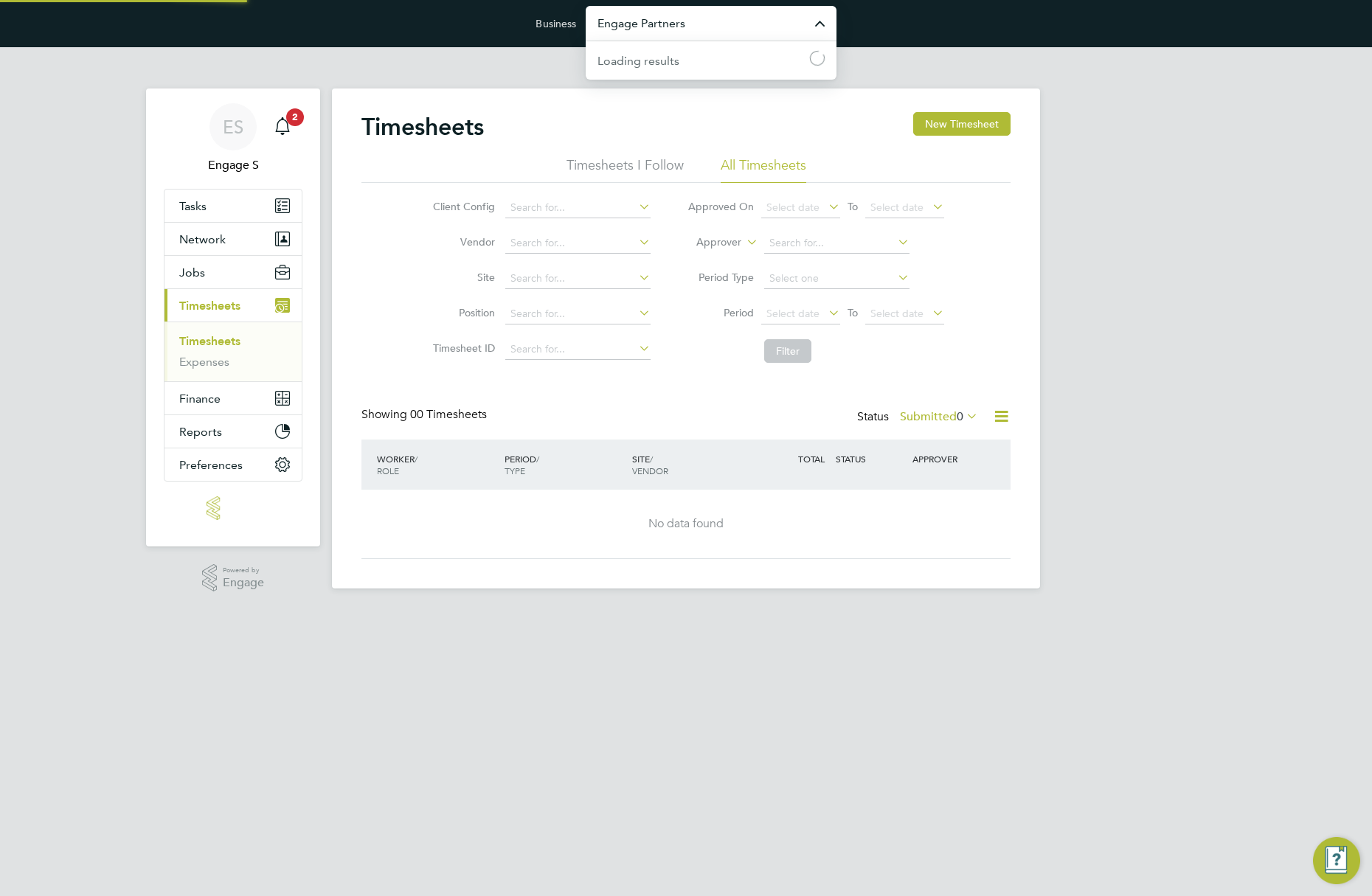
click at [742, 22] on input "Engage Partners" at bounding box center [711, 23] width 251 height 35
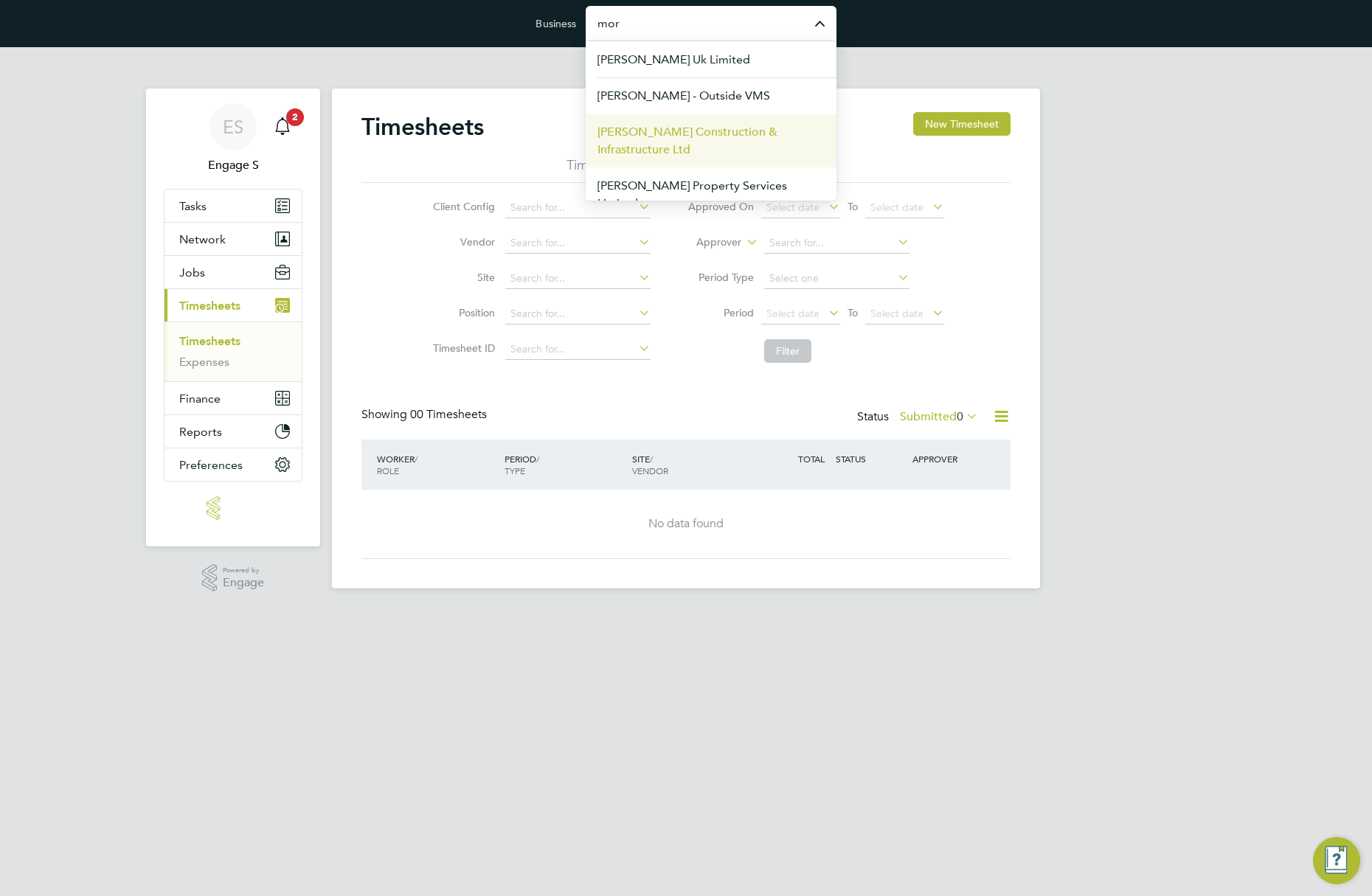
click at [733, 142] on span "[PERSON_NAME] Construction & Infrastructure Ltd" at bounding box center [712, 140] width 228 height 35
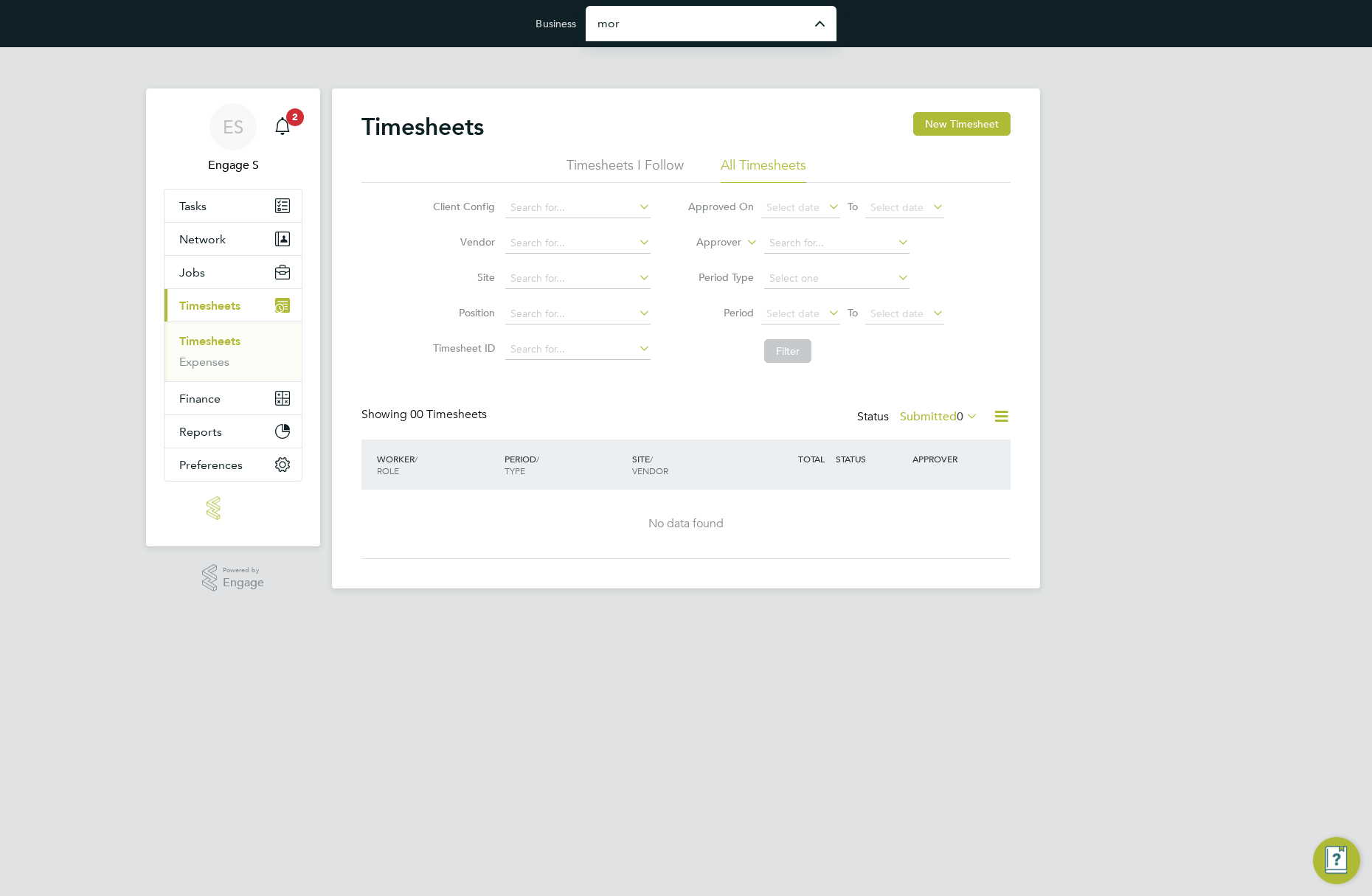
type input "[PERSON_NAME] Construction & Infrastructure Ltd"
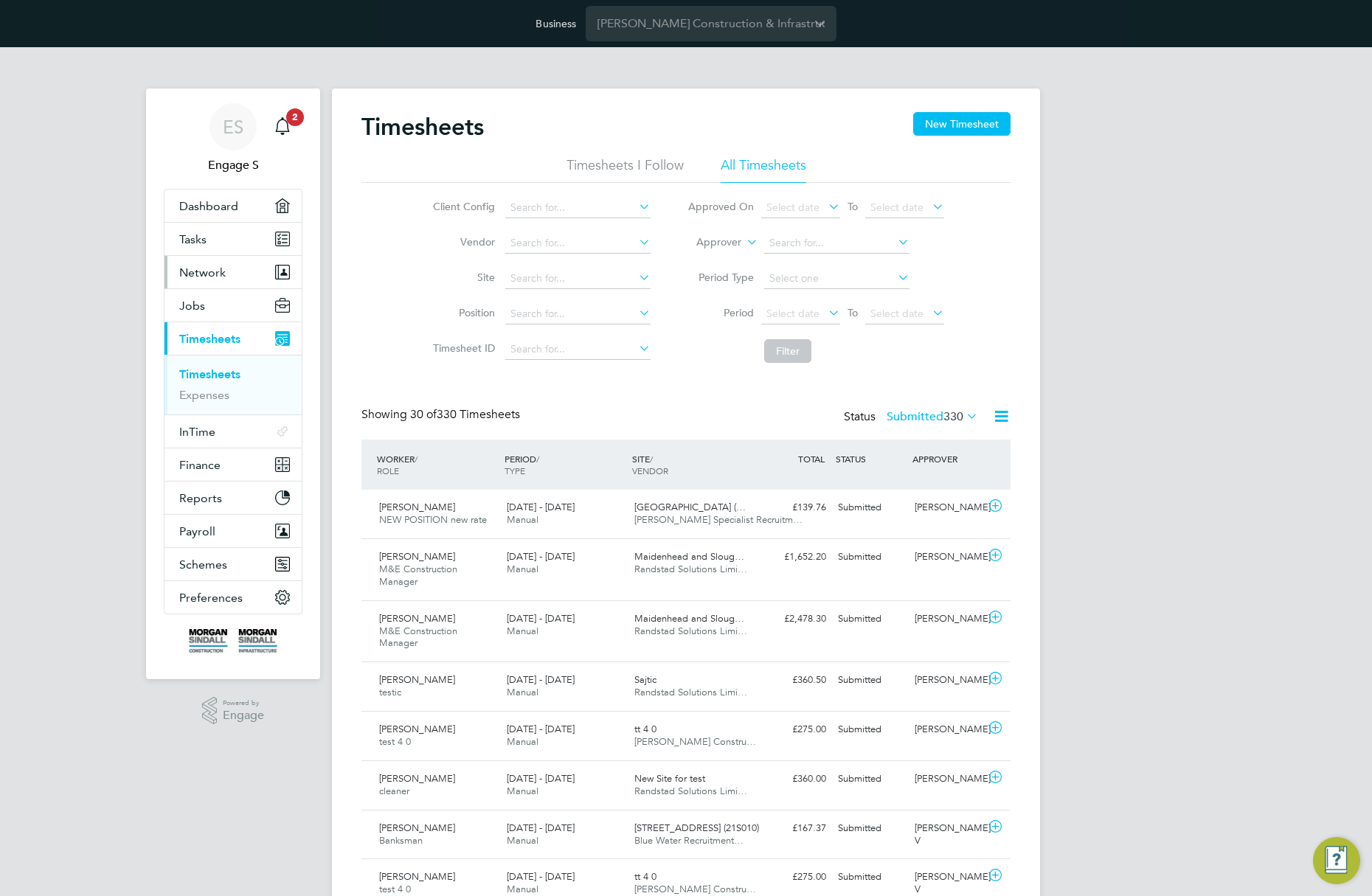
click at [241, 262] on button "Network" at bounding box center [233, 272] width 137 height 32
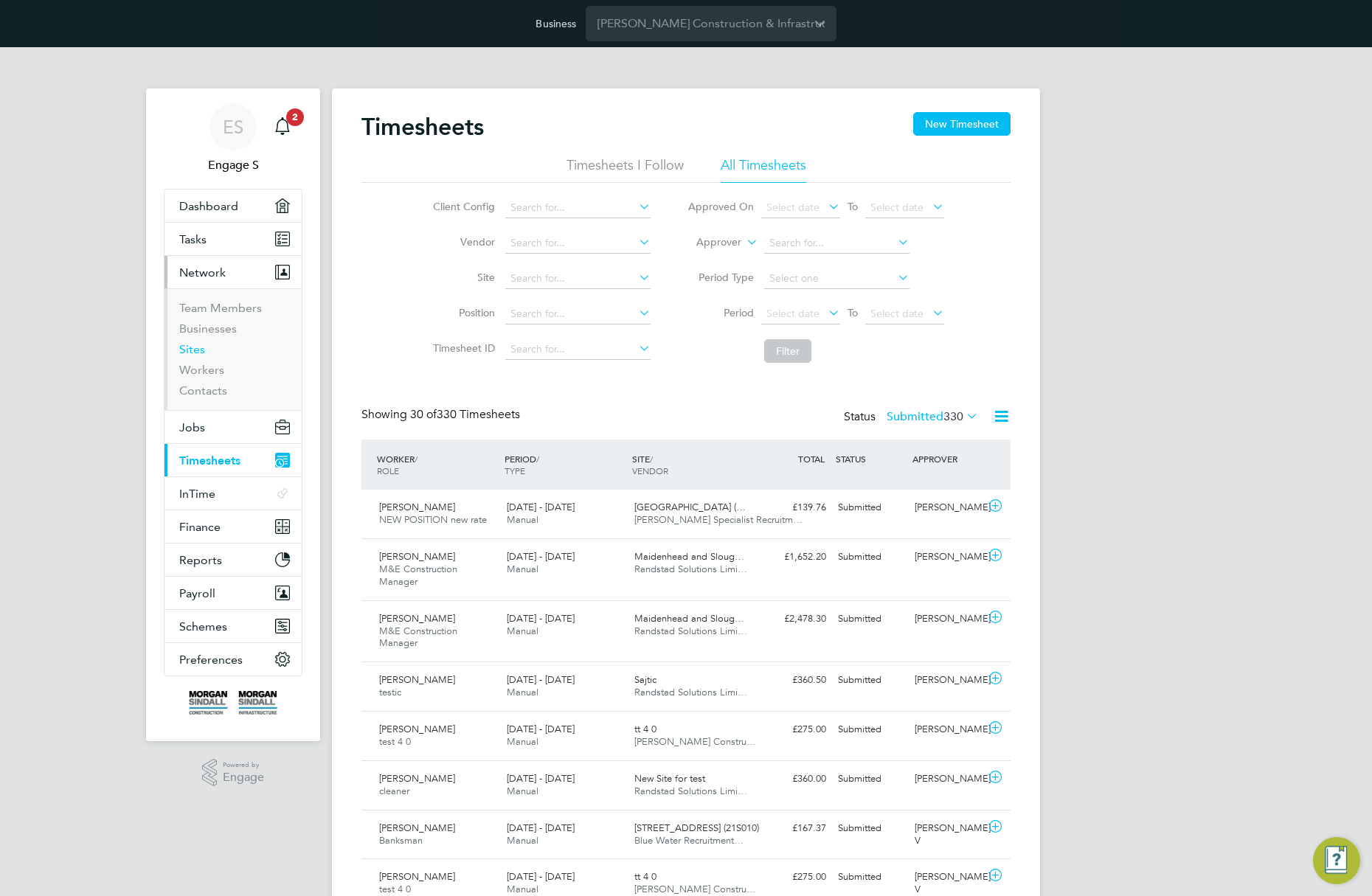
click at [201, 353] on link "Sites" at bounding box center [192, 349] width 26 height 14
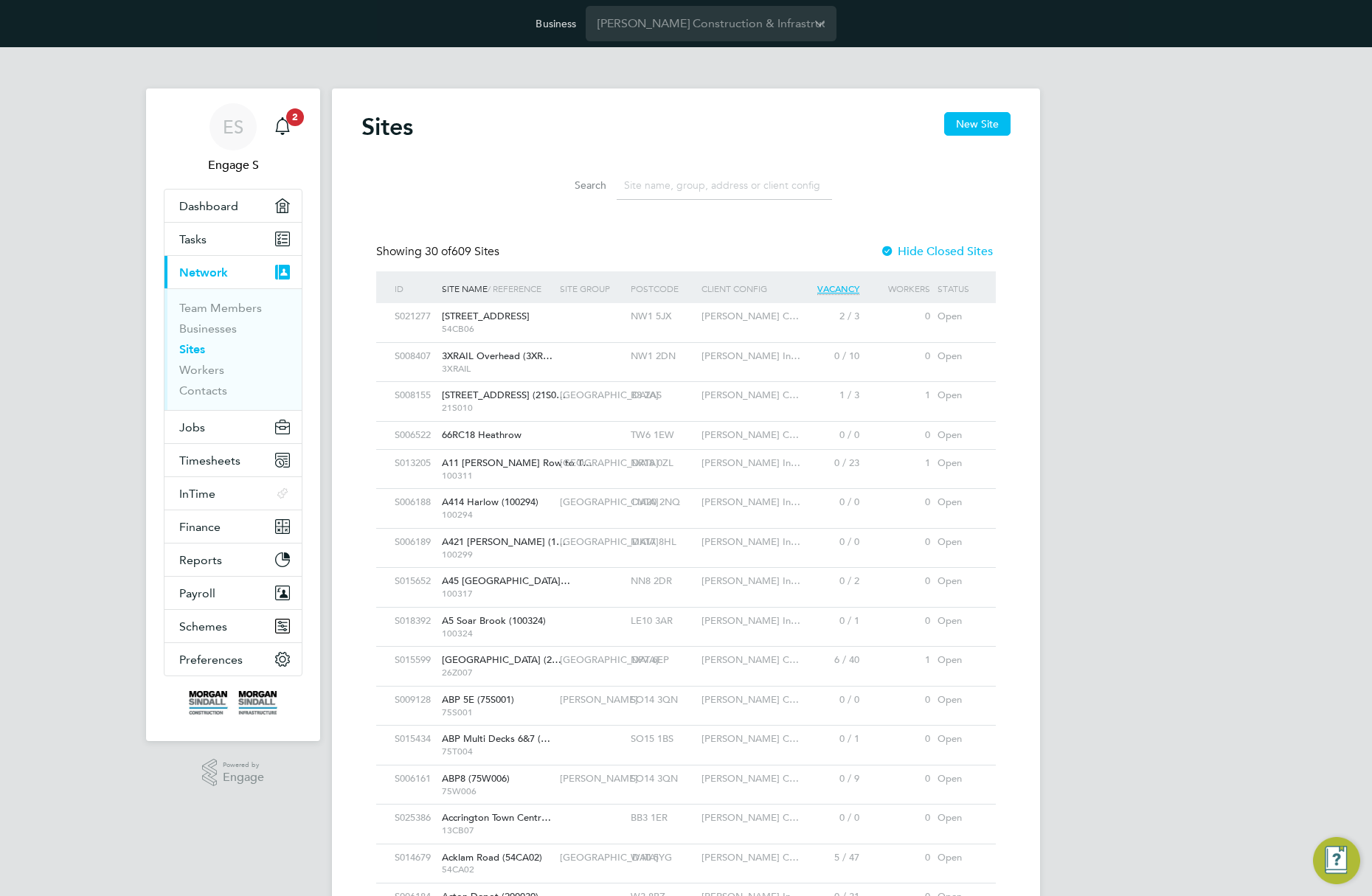
click at [547, 317] on div "29 Marylebone Road 54CB06" at bounding box center [497, 322] width 118 height 38
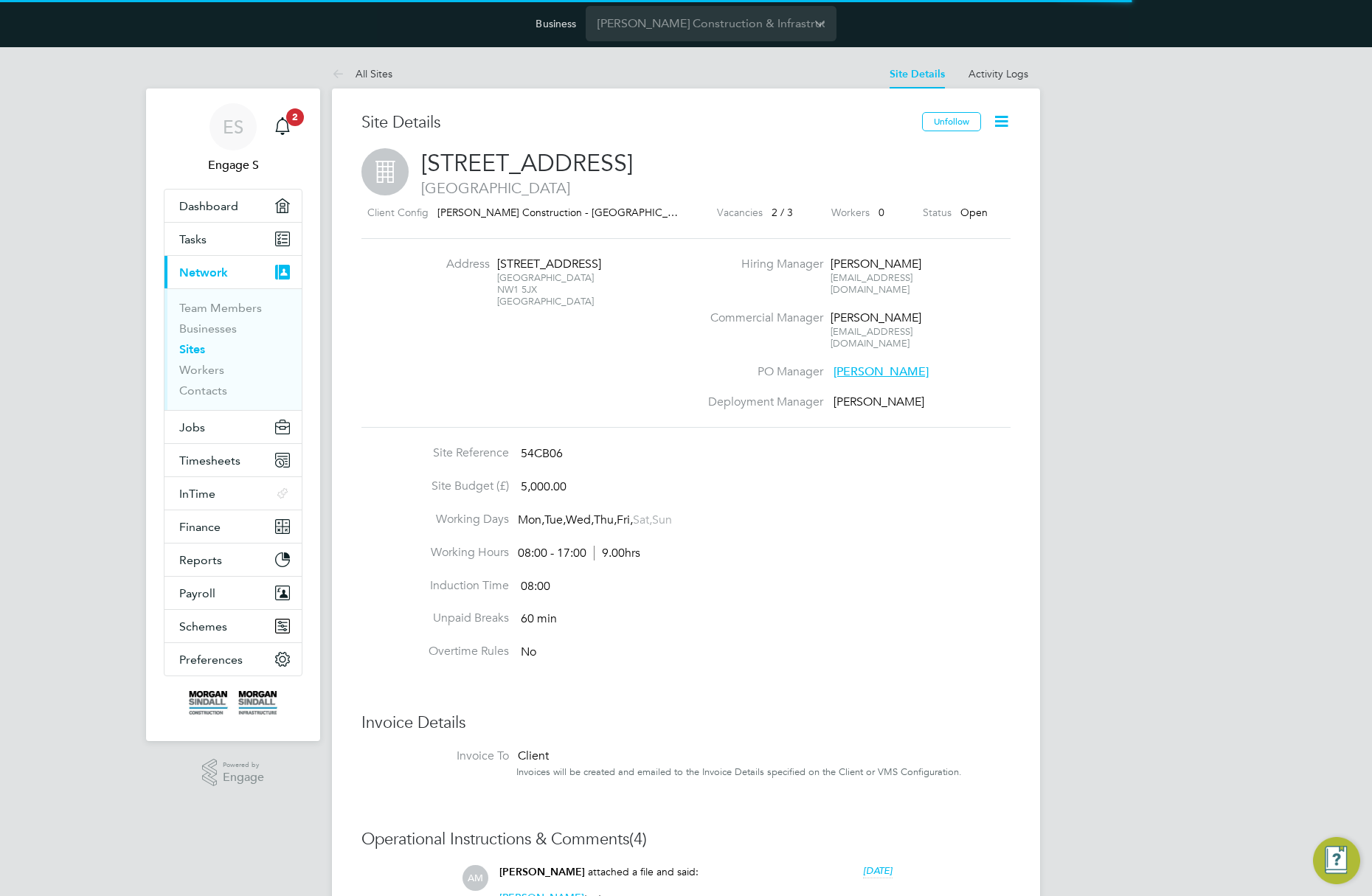
scroll to position [16, 318]
click at [831, 260] on div "[PERSON_NAME]" at bounding box center [877, 264] width 92 height 15
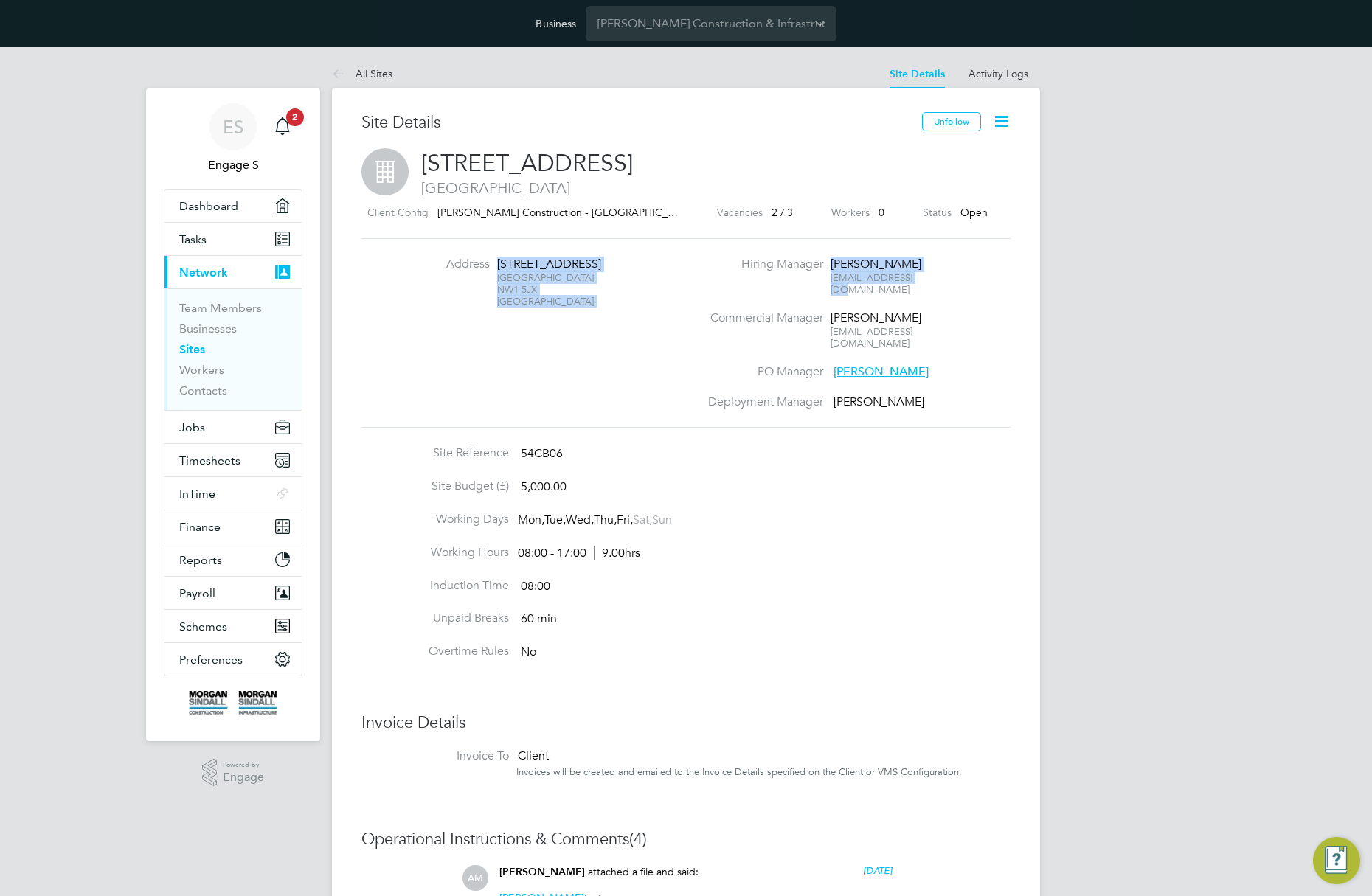
drag, startPoint x: 950, startPoint y: 276, endPoint x: 722, endPoint y: 268, distance: 228.1
click at [710, 245] on div "Address [STREET_ADDRESS] Hiring Manager [PERSON_NAME] [EMAIL_ADDRESS][DOMAIN_NA…" at bounding box center [686, 333] width 649 height 190
click at [859, 364] on span "Shauna M" at bounding box center [881, 371] width 95 height 15
click at [754, 394] on label "Deployment Manager" at bounding box center [761, 402] width 124 height 15
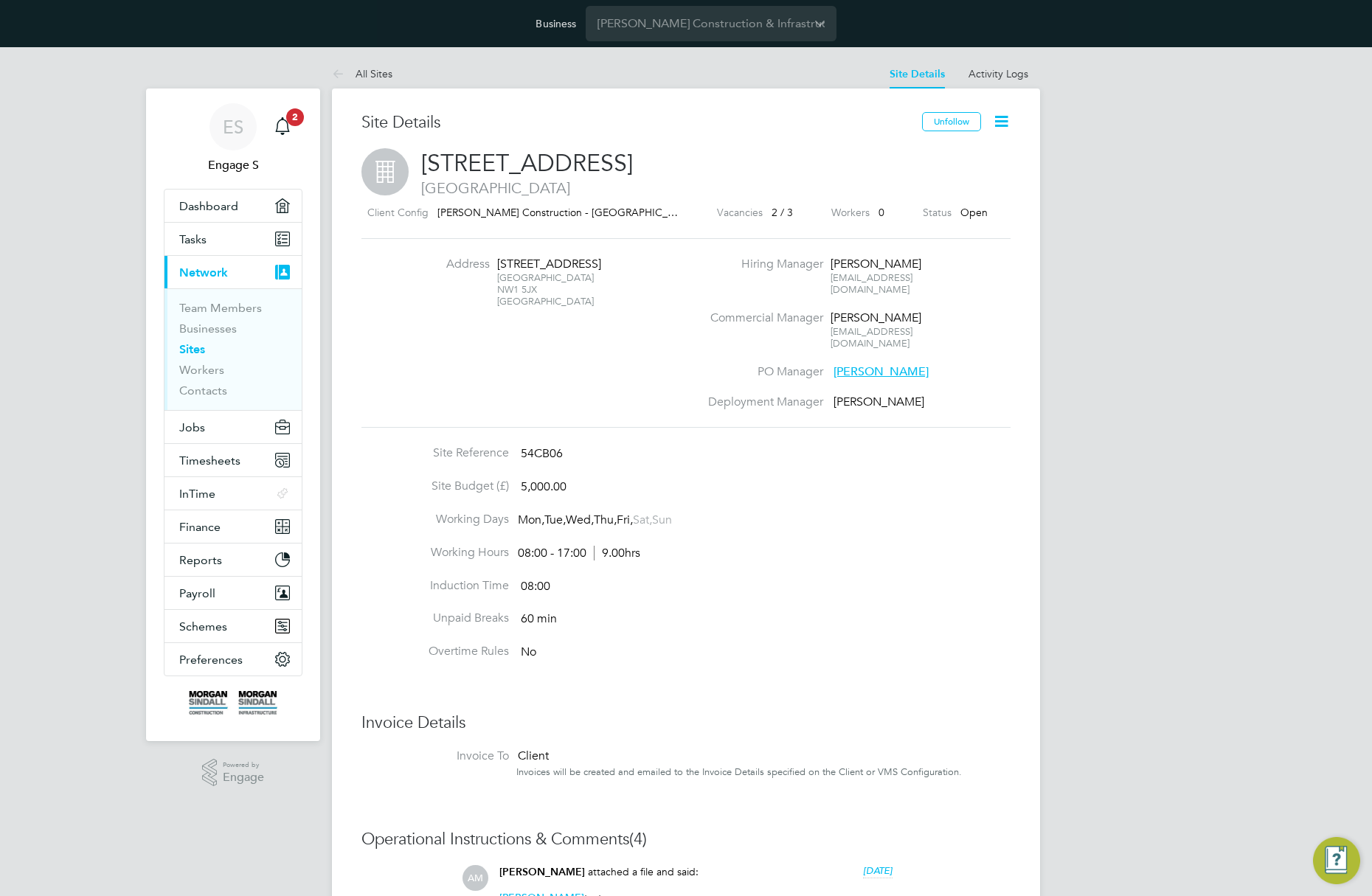
click at [881, 394] on div "Deployment Manager Adam A" at bounding box center [858, 402] width 317 height 15
drag, startPoint x: 881, startPoint y: 378, endPoint x: 726, endPoint y: 373, distance: 155.1
click at [726, 394] on div "Deployment Manager Adam A" at bounding box center [858, 402] width 317 height 15
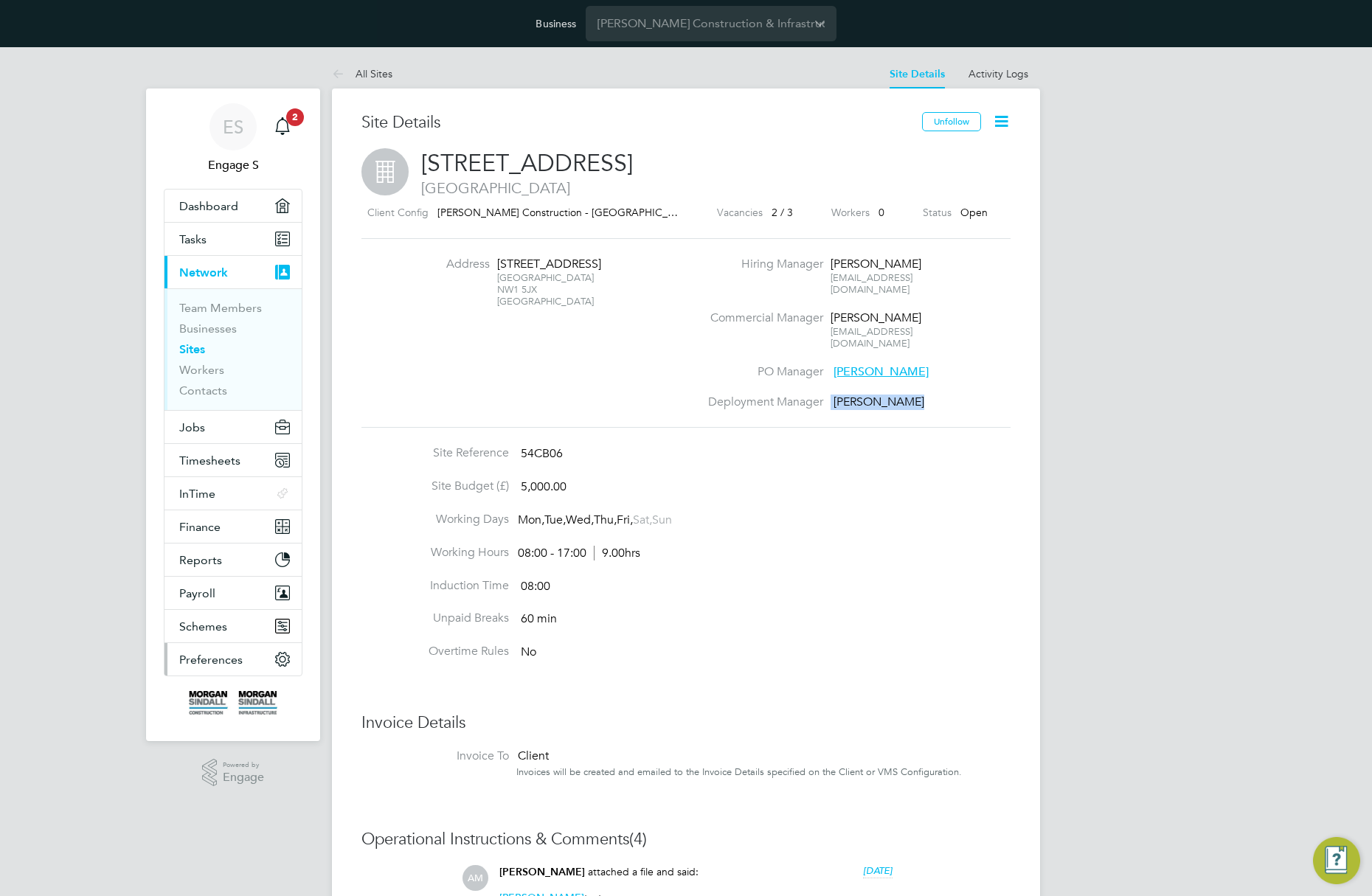
click at [228, 657] on span "Preferences" at bounding box center [211, 659] width 63 height 14
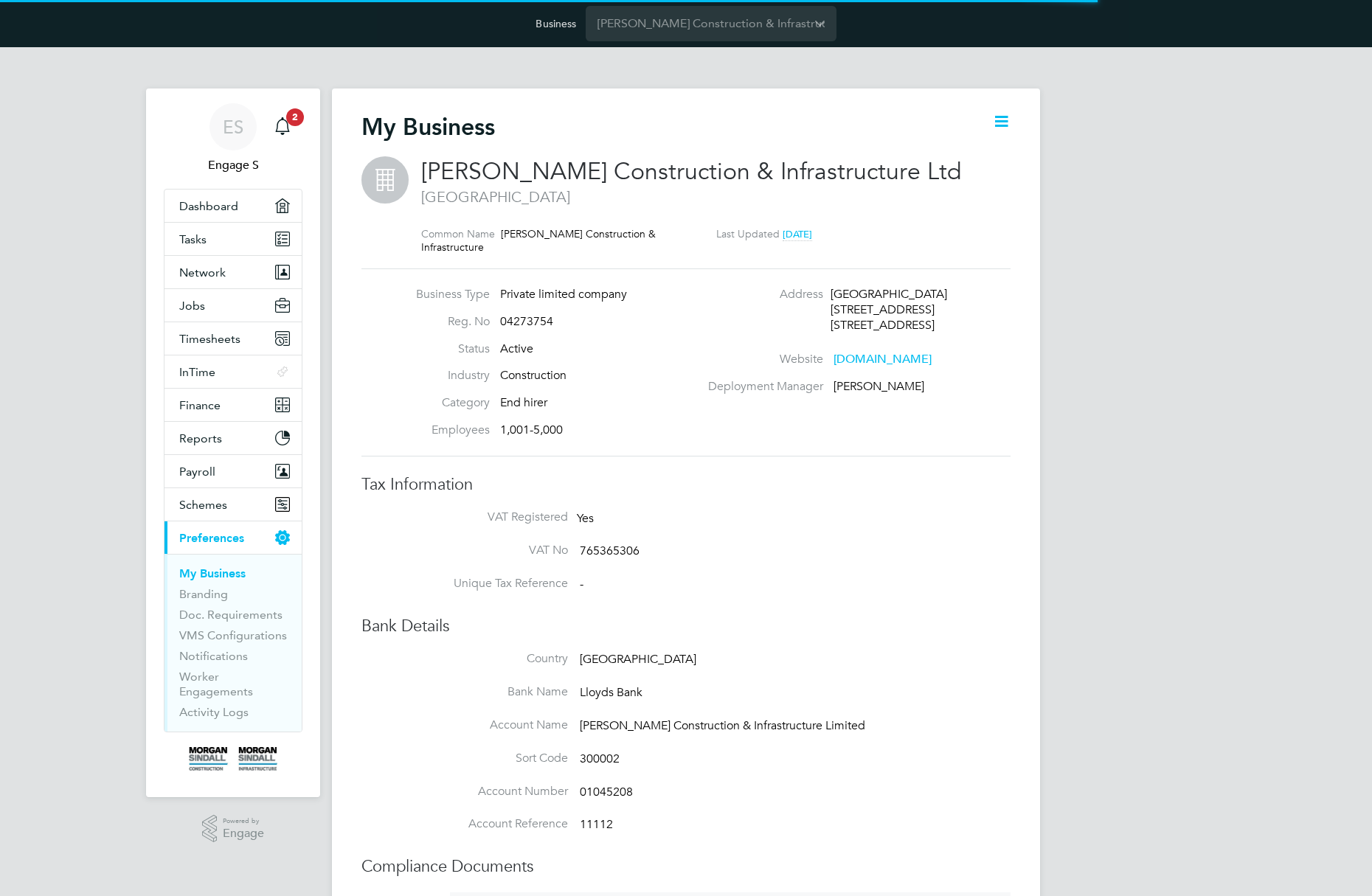
scroll to position [16, 318]
click at [1002, 119] on icon at bounding box center [1002, 121] width 19 height 19
click at [983, 154] on li "Edit Business e" at bounding box center [964, 156] width 87 height 21
type input "[GEOGRAPHIC_DATA]"
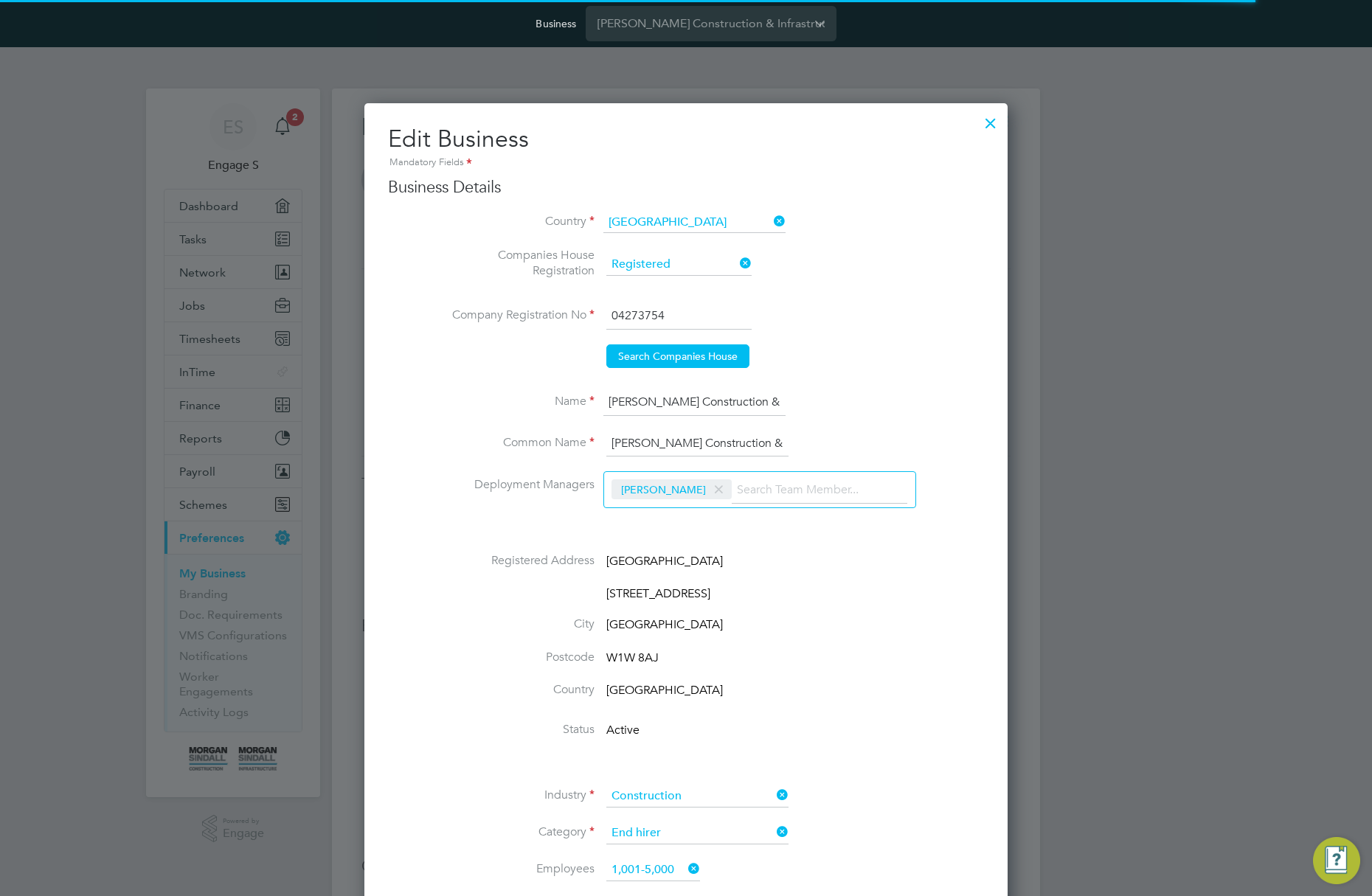
scroll to position [2101, 644]
click at [789, 482] on input at bounding box center [819, 490] width 175 height 27
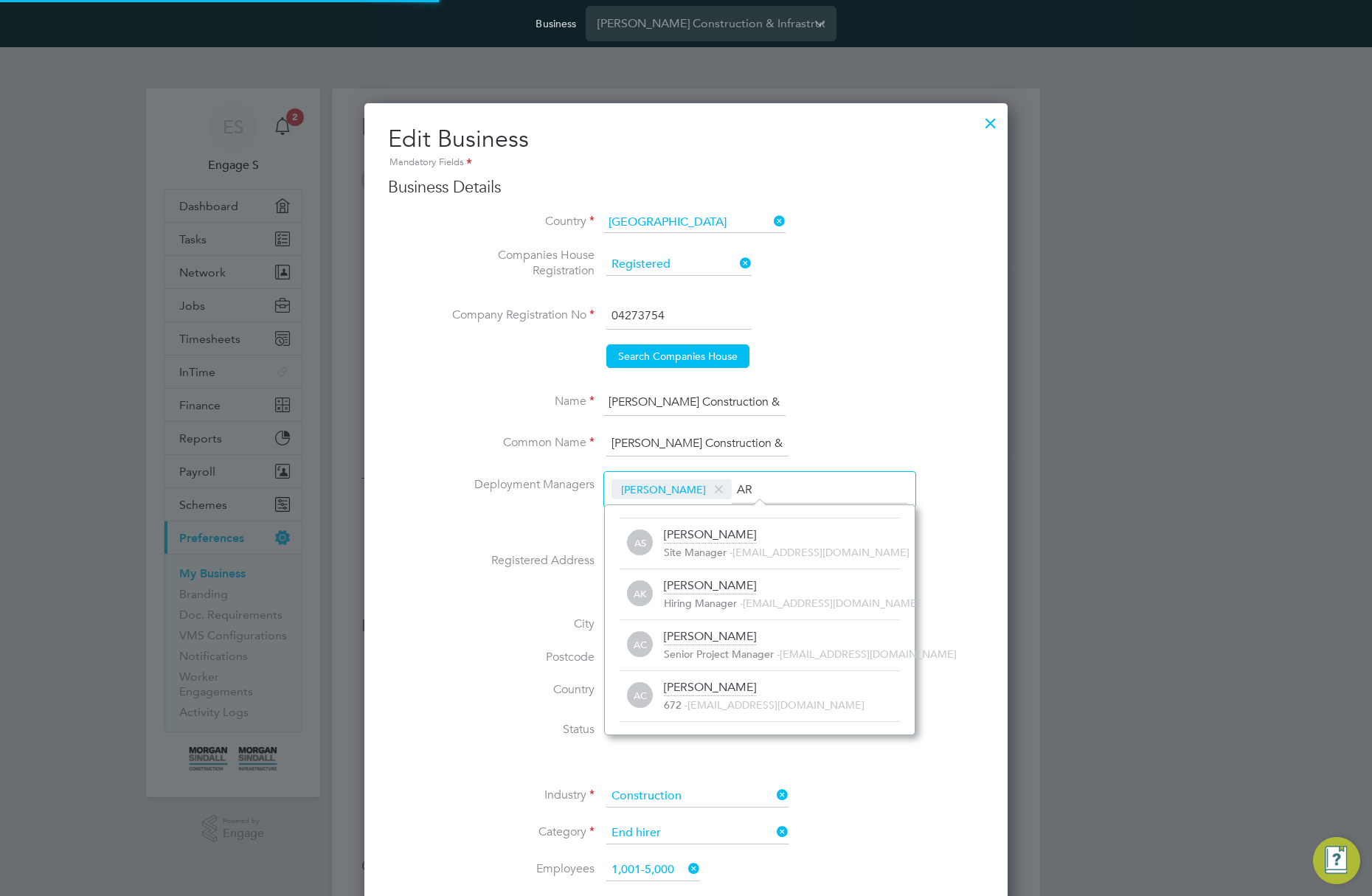
scroll to position [0, 0]
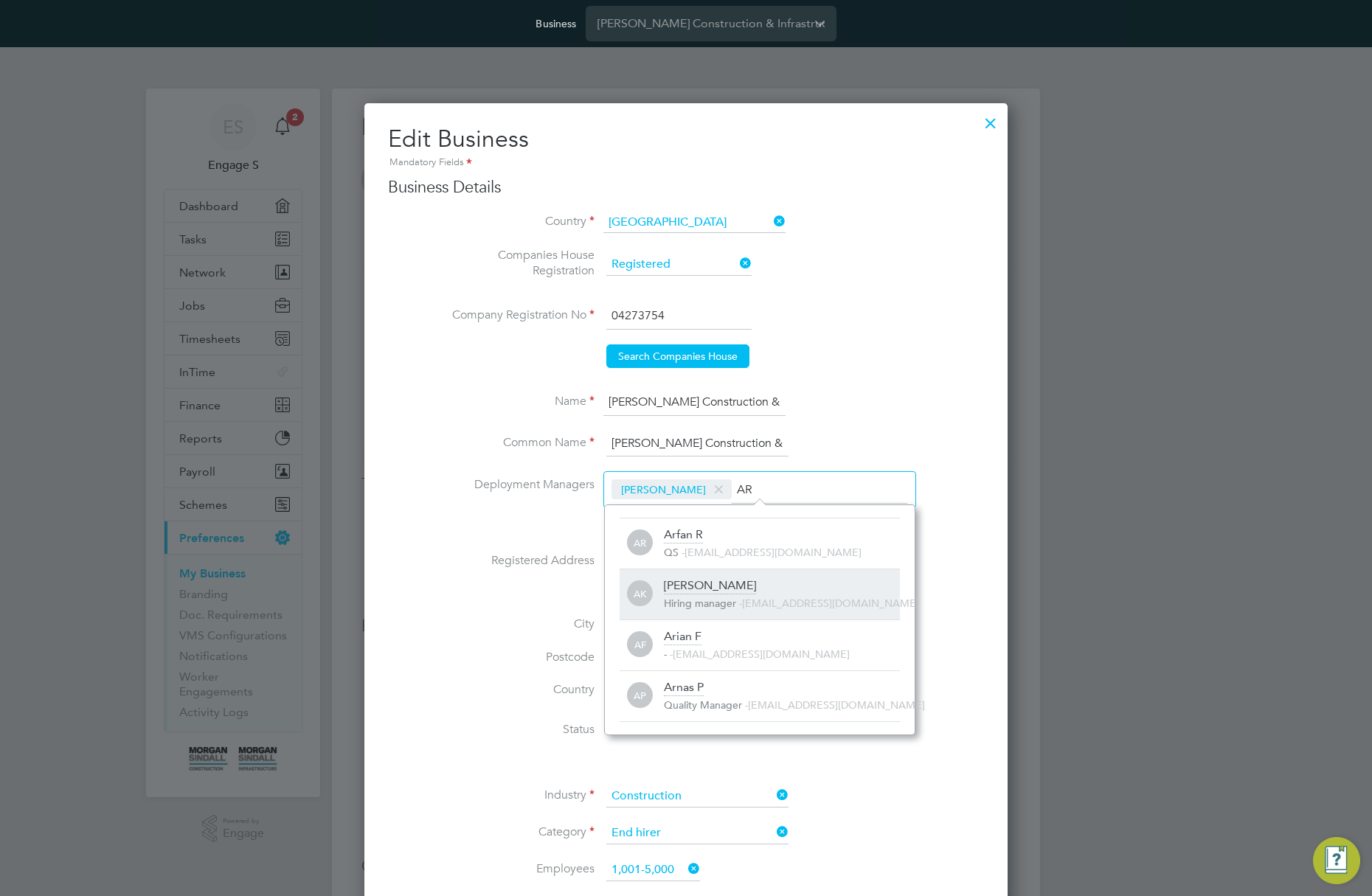
type input "AR"
click at [721, 602] on span "Hiring manager" at bounding box center [700, 604] width 73 height 14
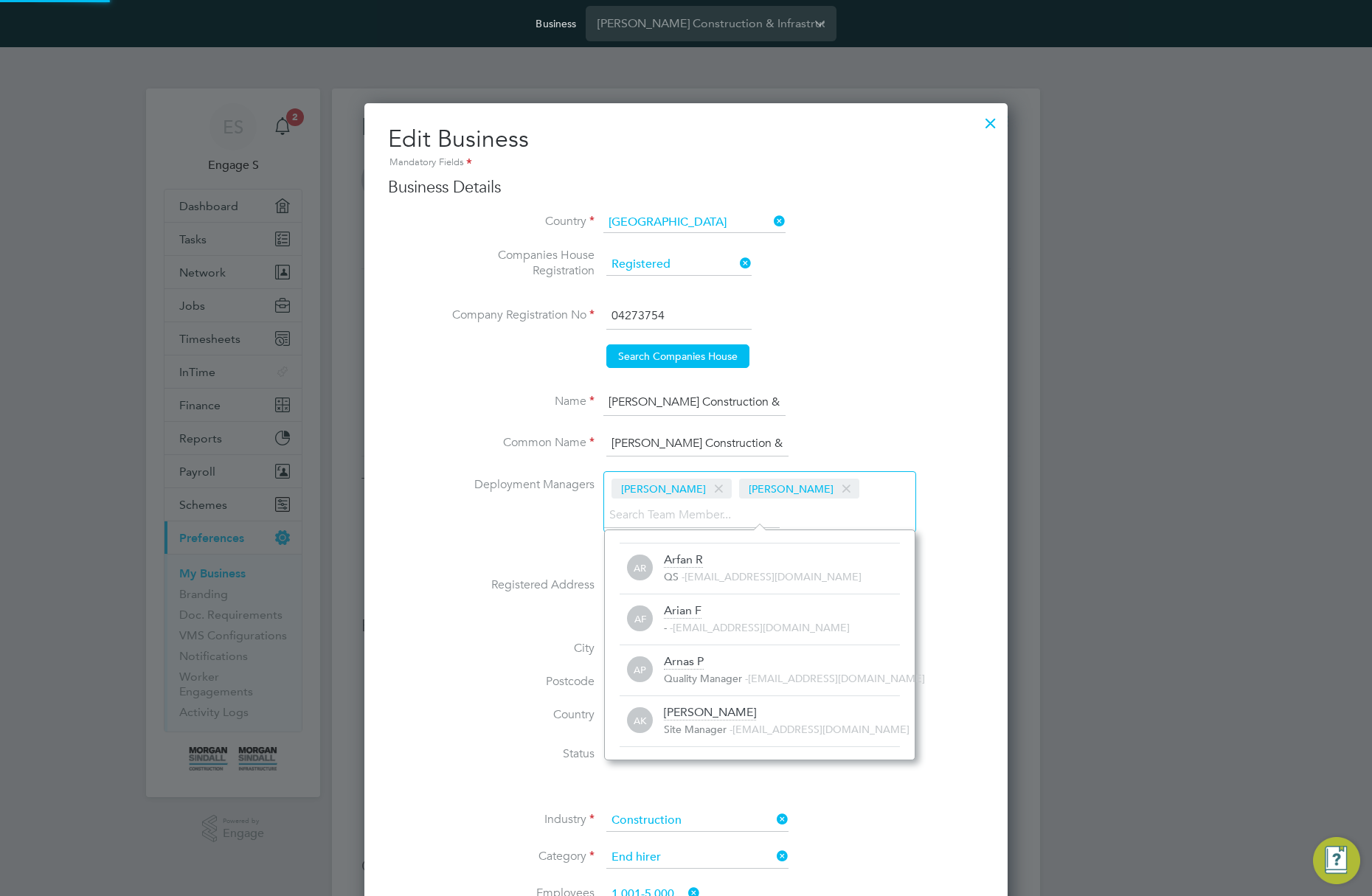
click at [507, 519] on li "Deployment Managers [PERSON_NAME] A [PERSON_NAME]" at bounding box center [716, 509] width 537 height 76
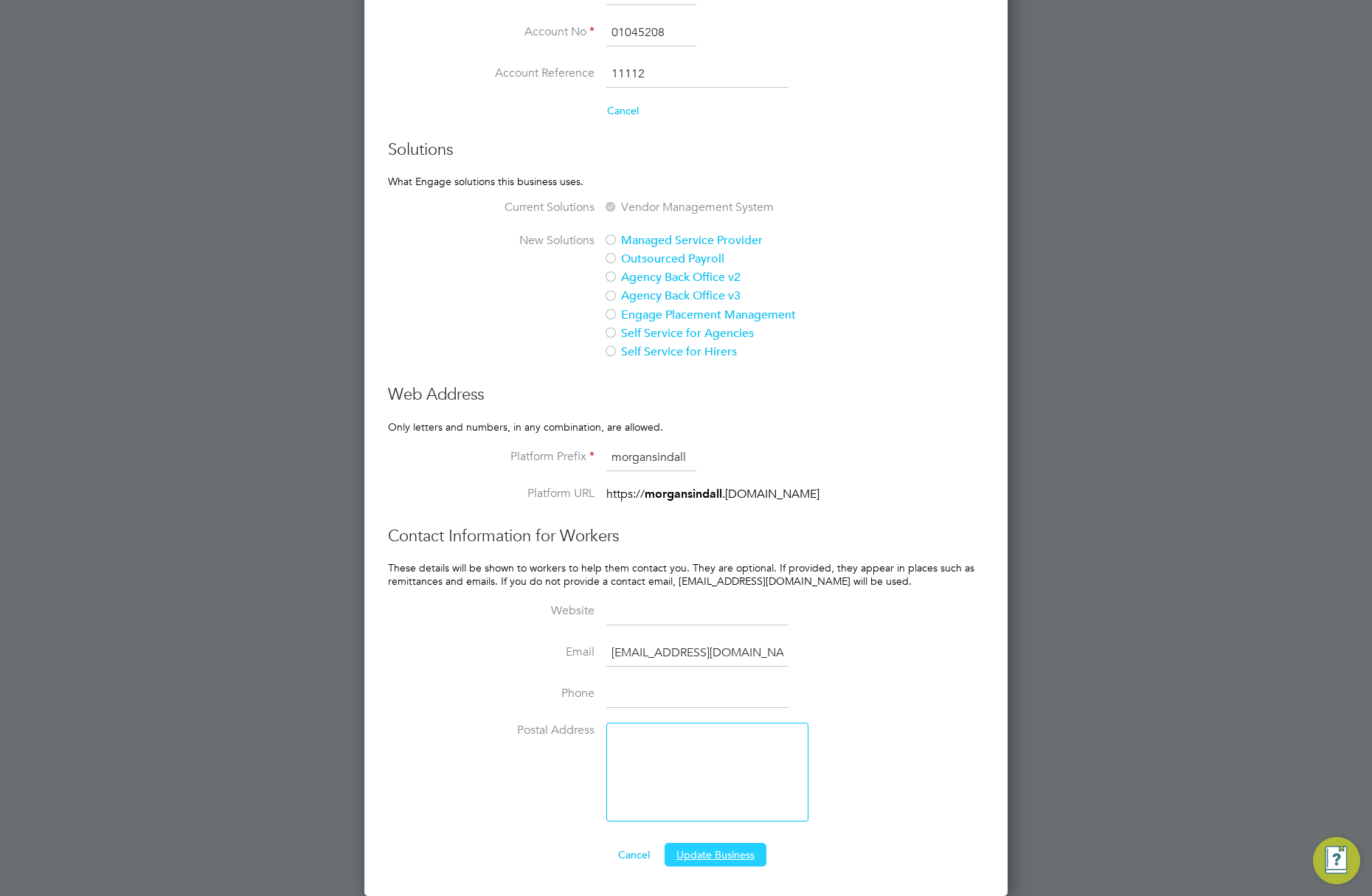
click at [726, 854] on button "Update Business" at bounding box center [715, 855] width 102 height 24
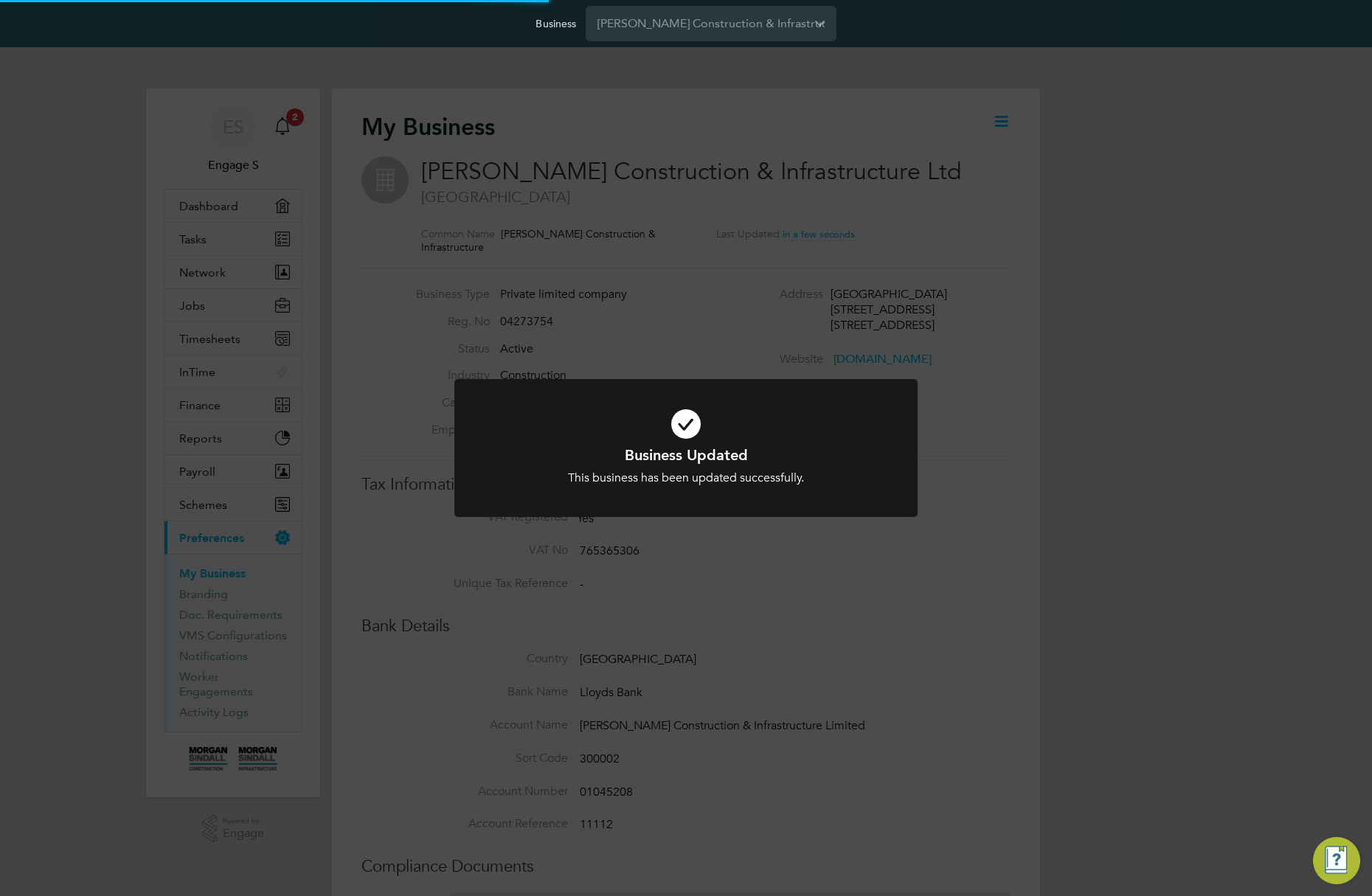
click at [1026, 392] on div "Business Updated This business has been updated successfully. Cancel Okay" at bounding box center [686, 448] width 1372 height 896
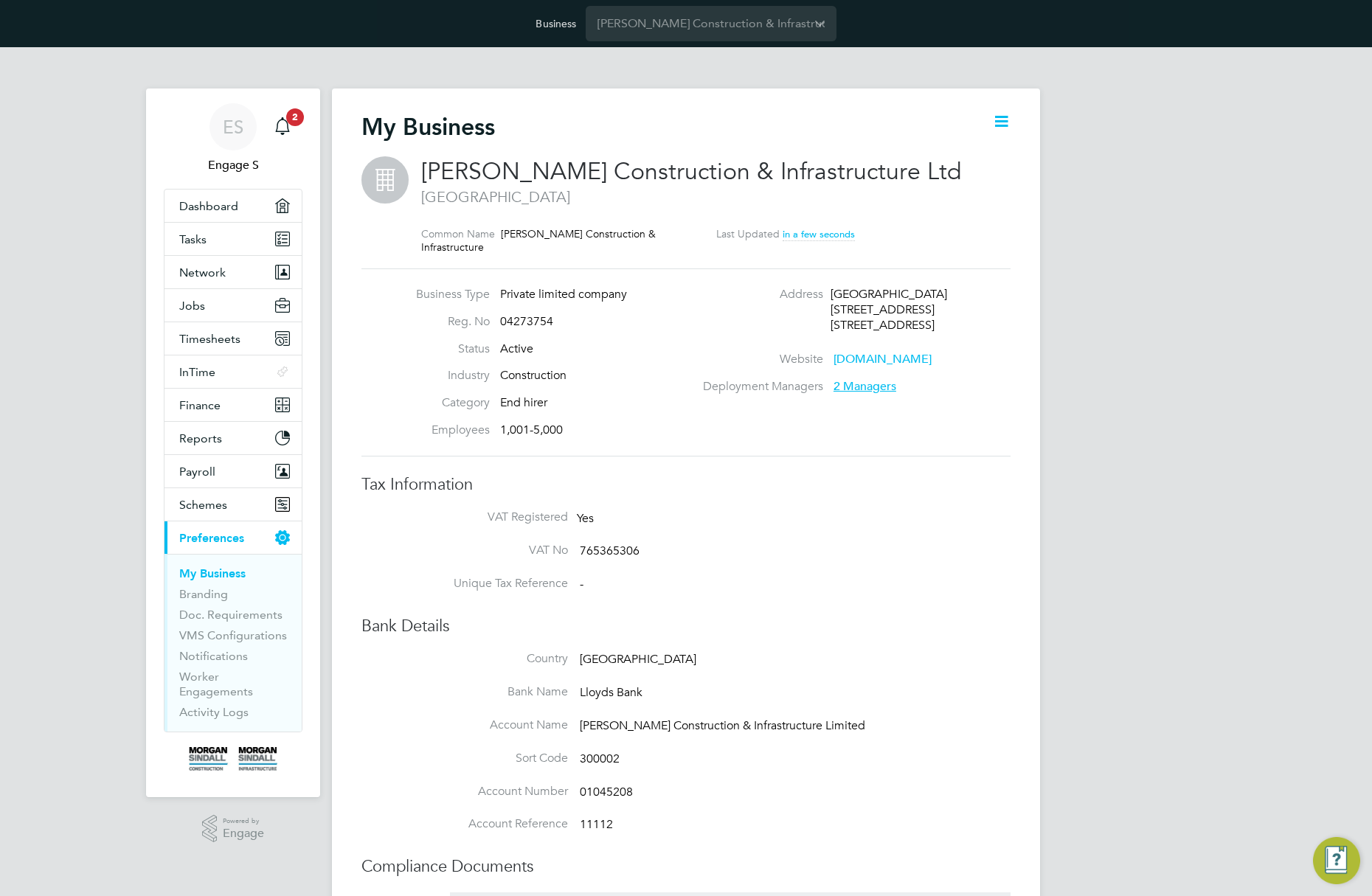
click at [871, 387] on span "2 Managers" at bounding box center [865, 386] width 62 height 15
